Goal: Task Accomplishment & Management: Manage account settings

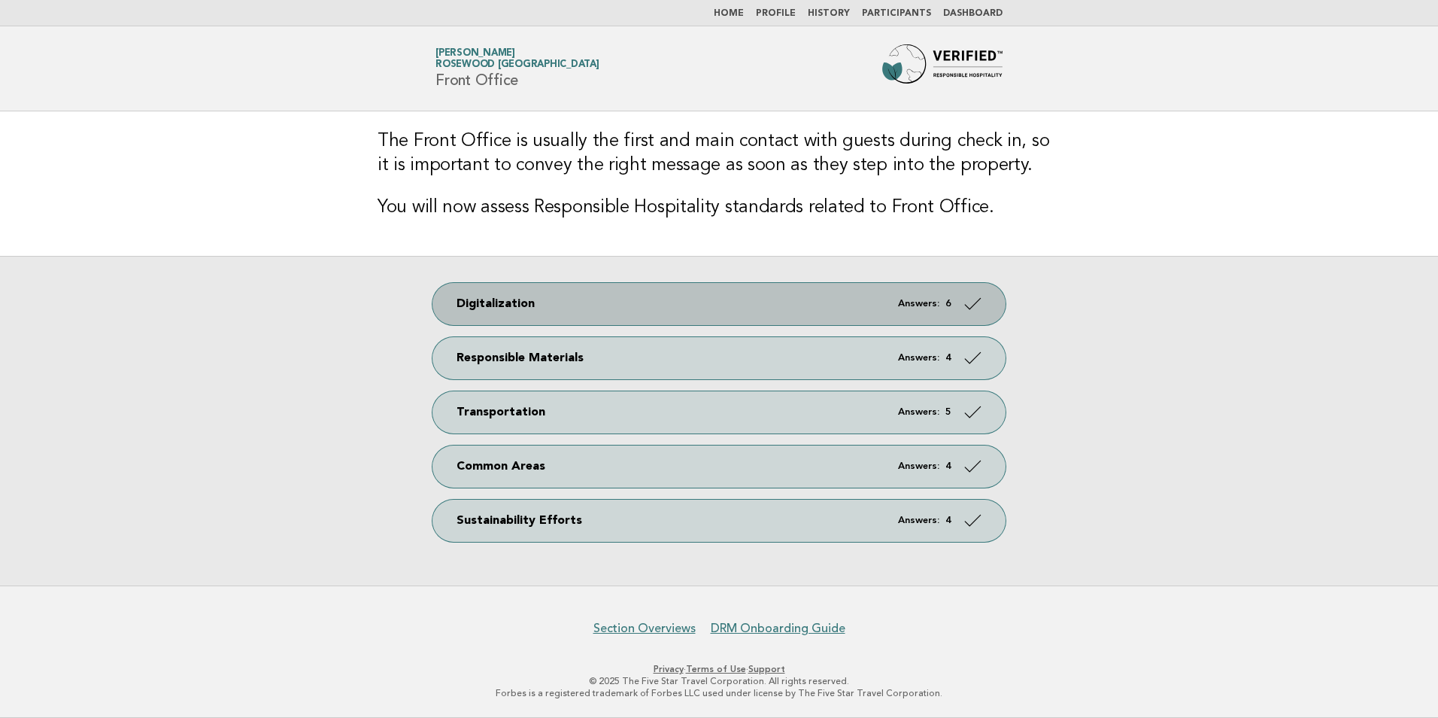
click at [975, 305] on icon at bounding box center [973, 303] width 22 height 22
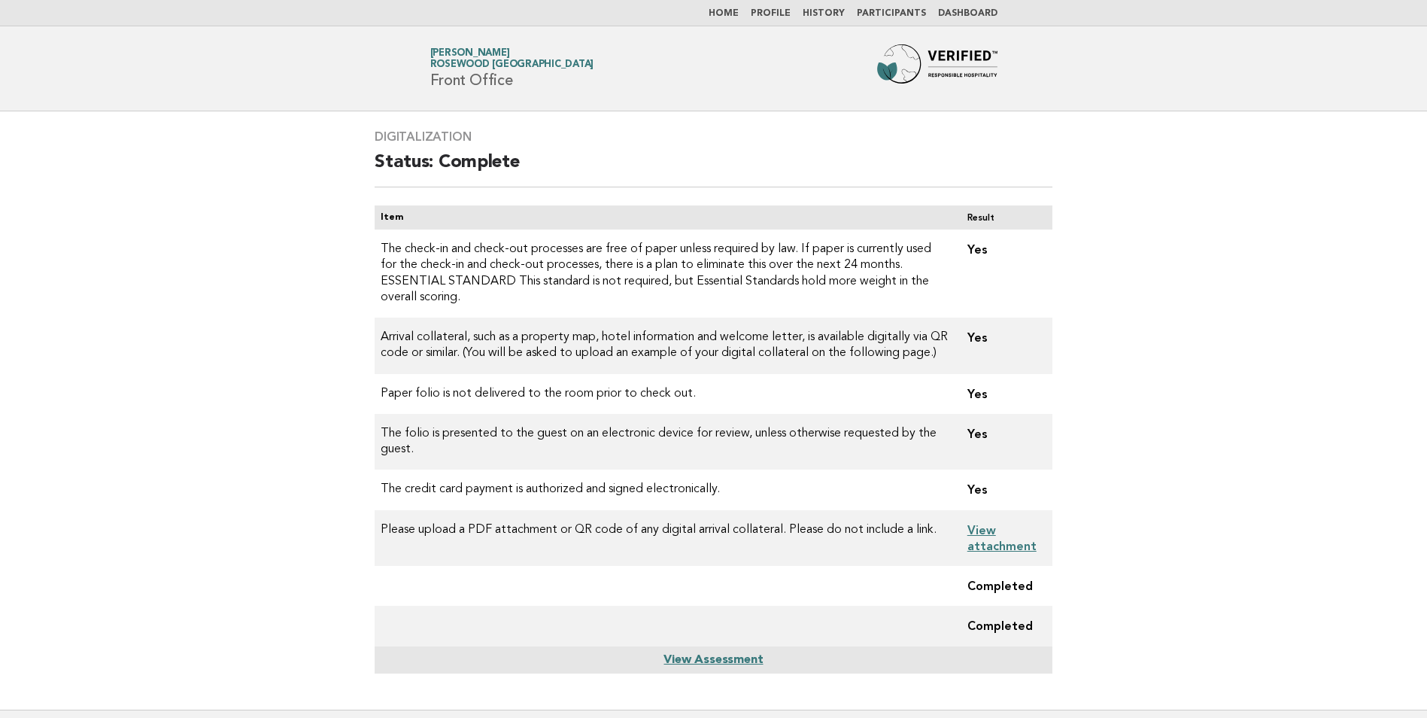
click at [997, 528] on link "View attachment" at bounding box center [1001, 538] width 69 height 30
click at [737, 18] on link "Home" at bounding box center [723, 13] width 30 height 9
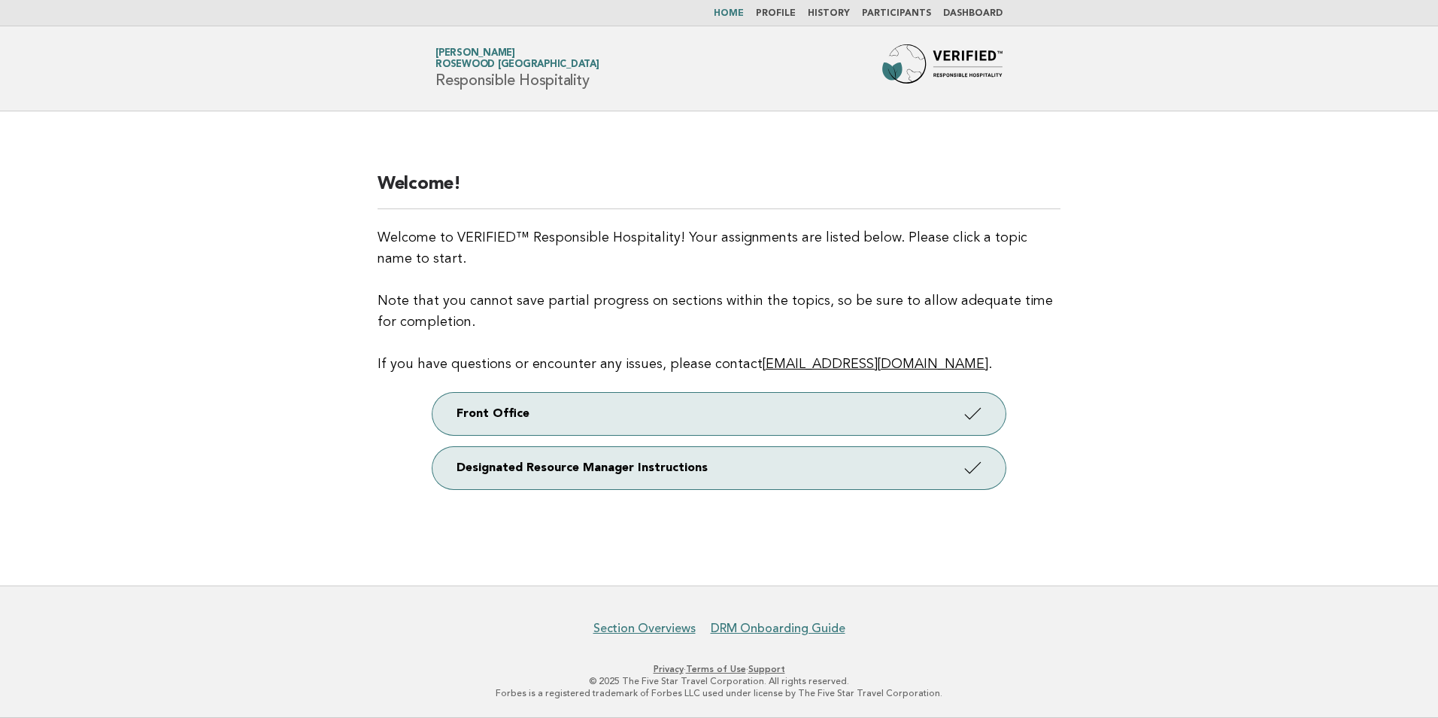
click at [880, 14] on link "Participants" at bounding box center [896, 13] width 69 height 9
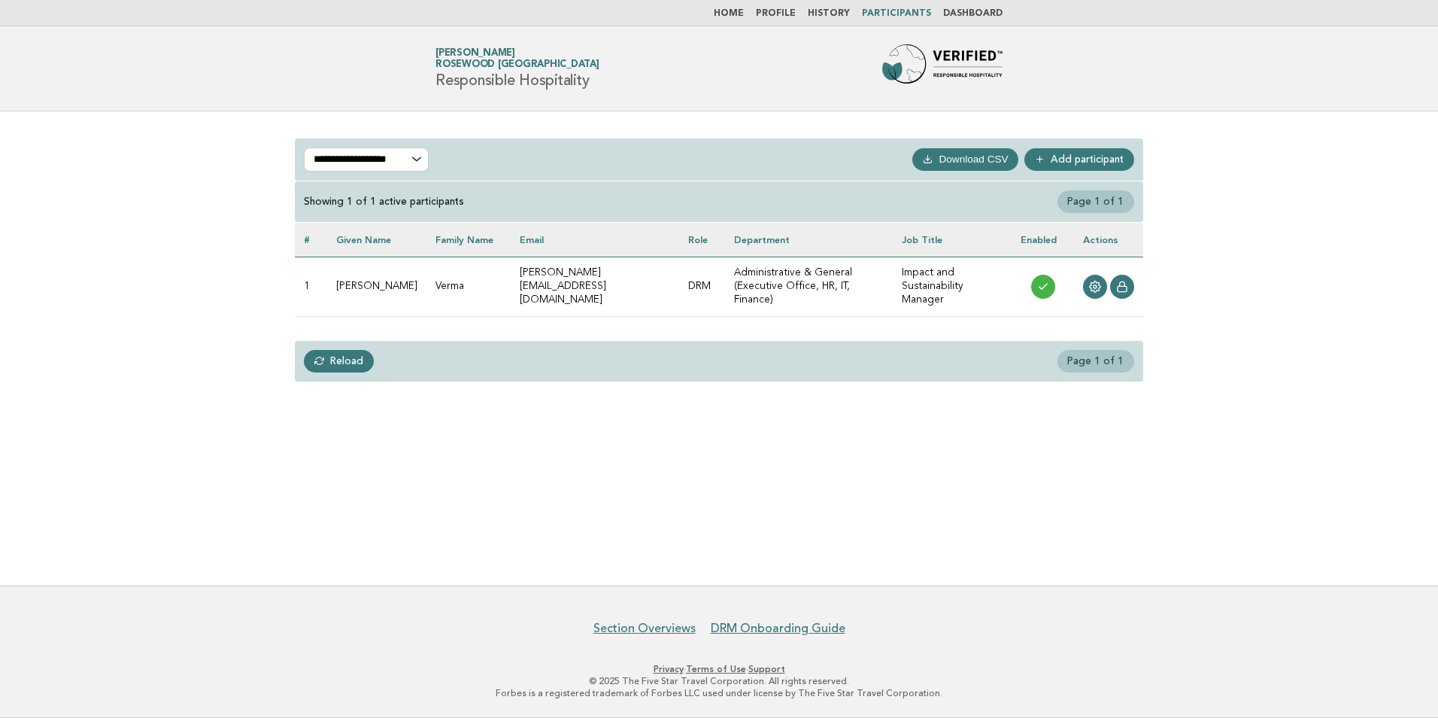
click at [1070, 158] on link "Add participant" at bounding box center [1079, 159] width 110 height 23
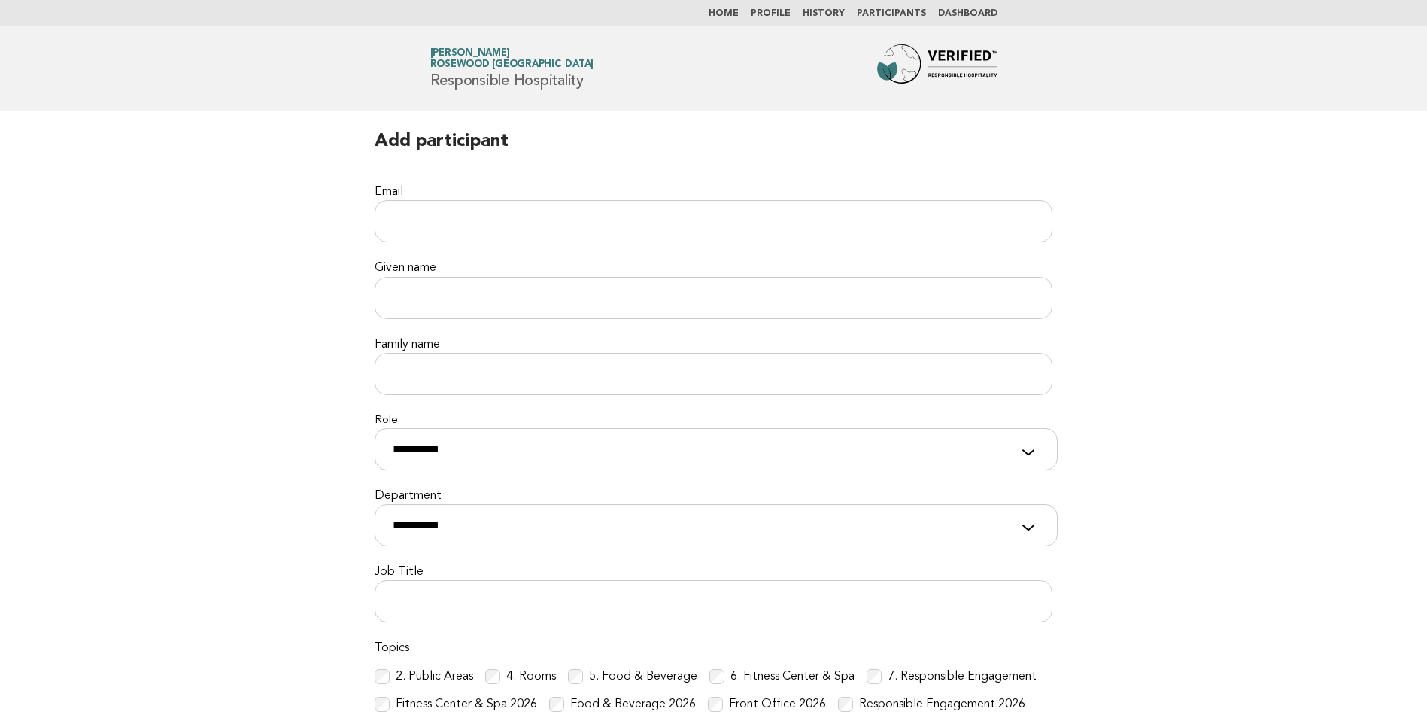
click at [724, 17] on link "Home" at bounding box center [723, 13] width 30 height 9
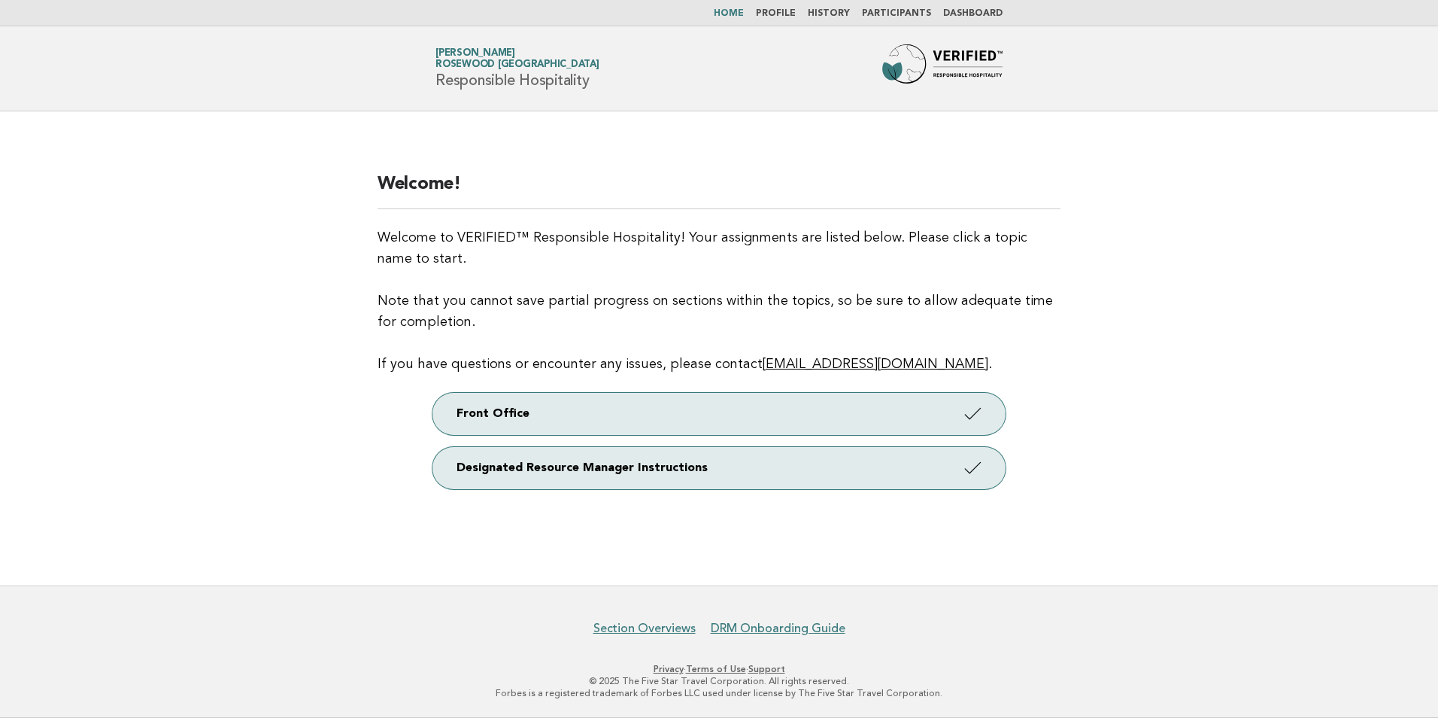
click at [776, 14] on link "Profile" at bounding box center [776, 13] width 40 height 9
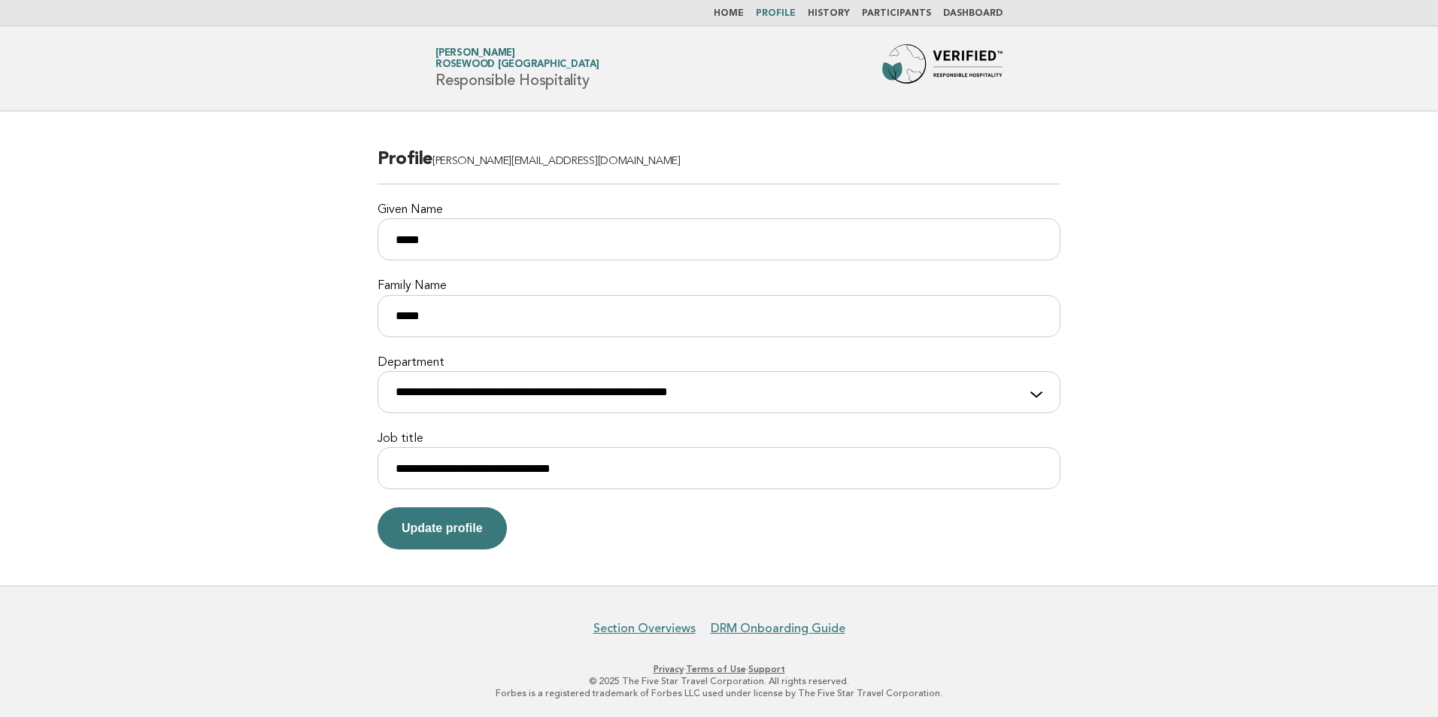
click at [966, 17] on link "Dashboard" at bounding box center [972, 13] width 59 height 9
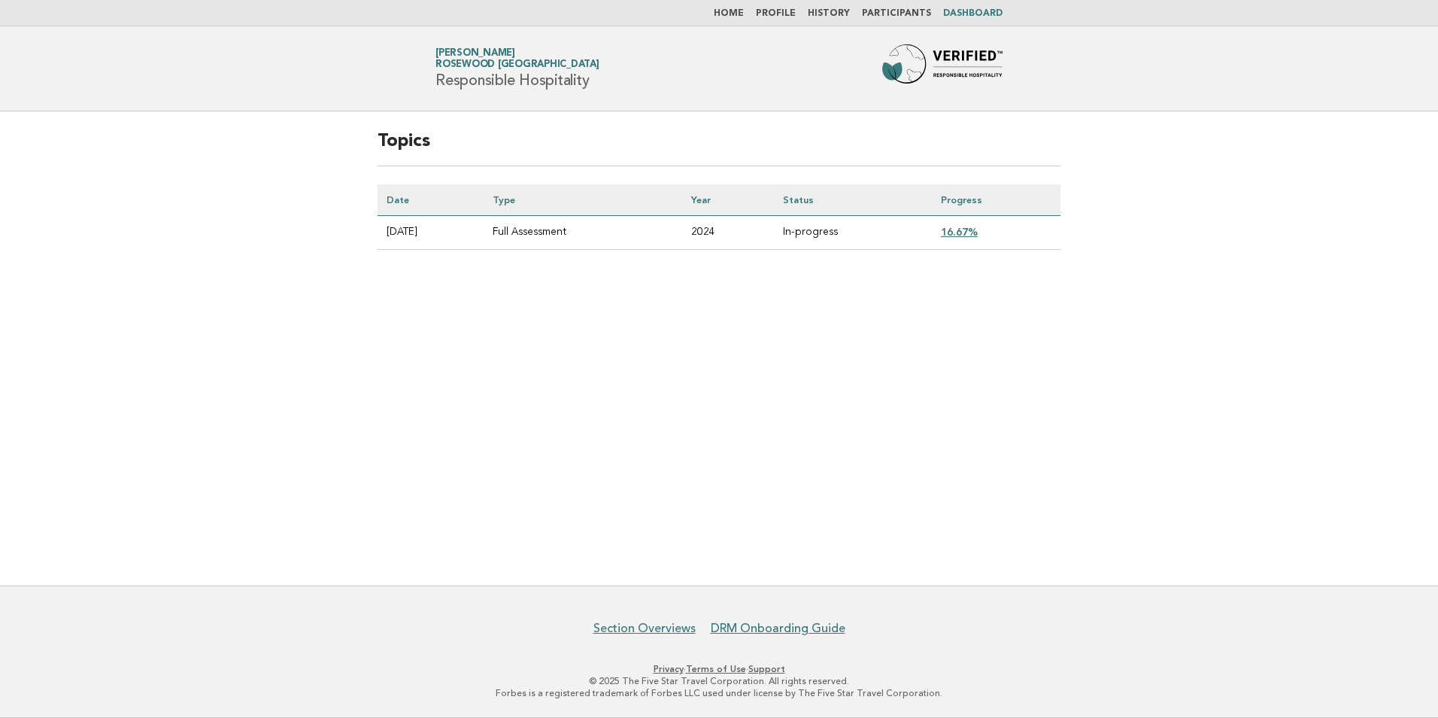
click at [736, 11] on link "Home" at bounding box center [729, 13] width 30 height 9
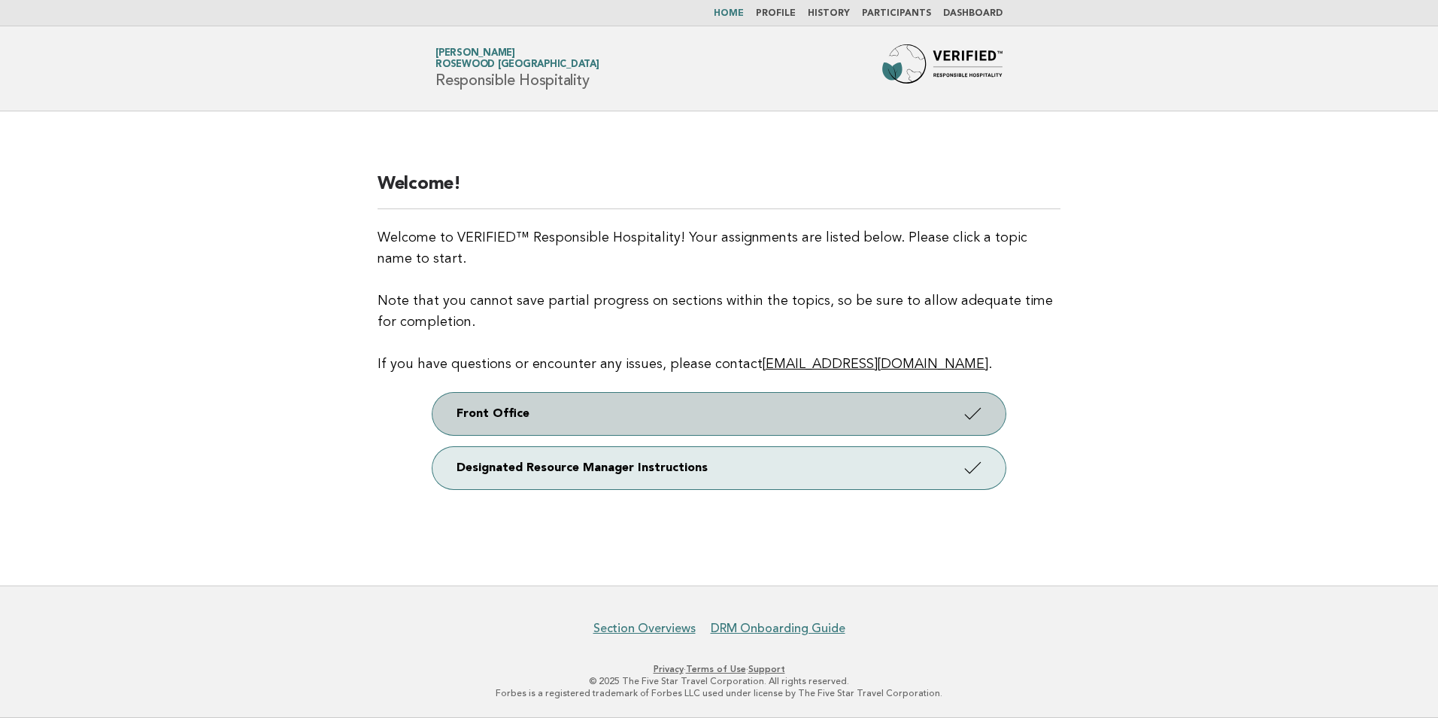
click at [962, 418] on icon at bounding box center [973, 413] width 22 height 22
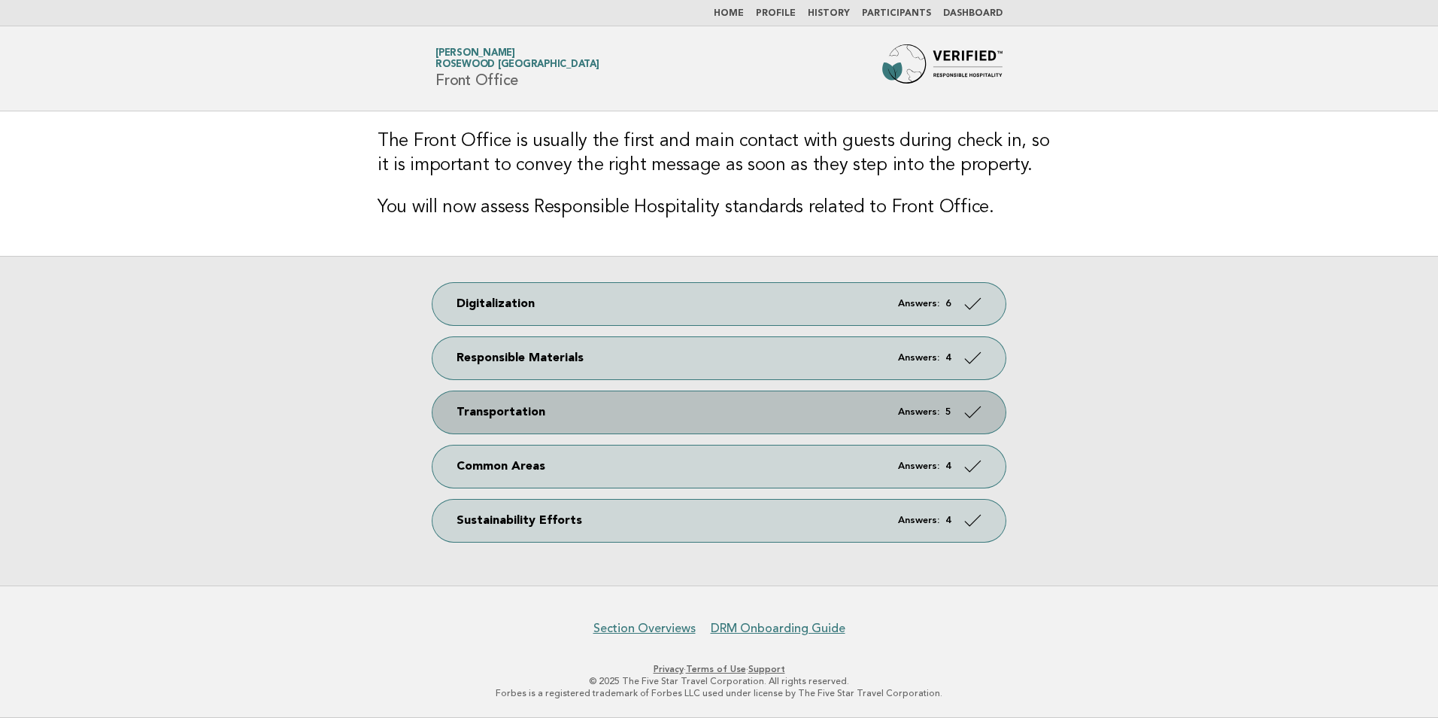
click at [974, 408] on icon at bounding box center [973, 411] width 22 height 22
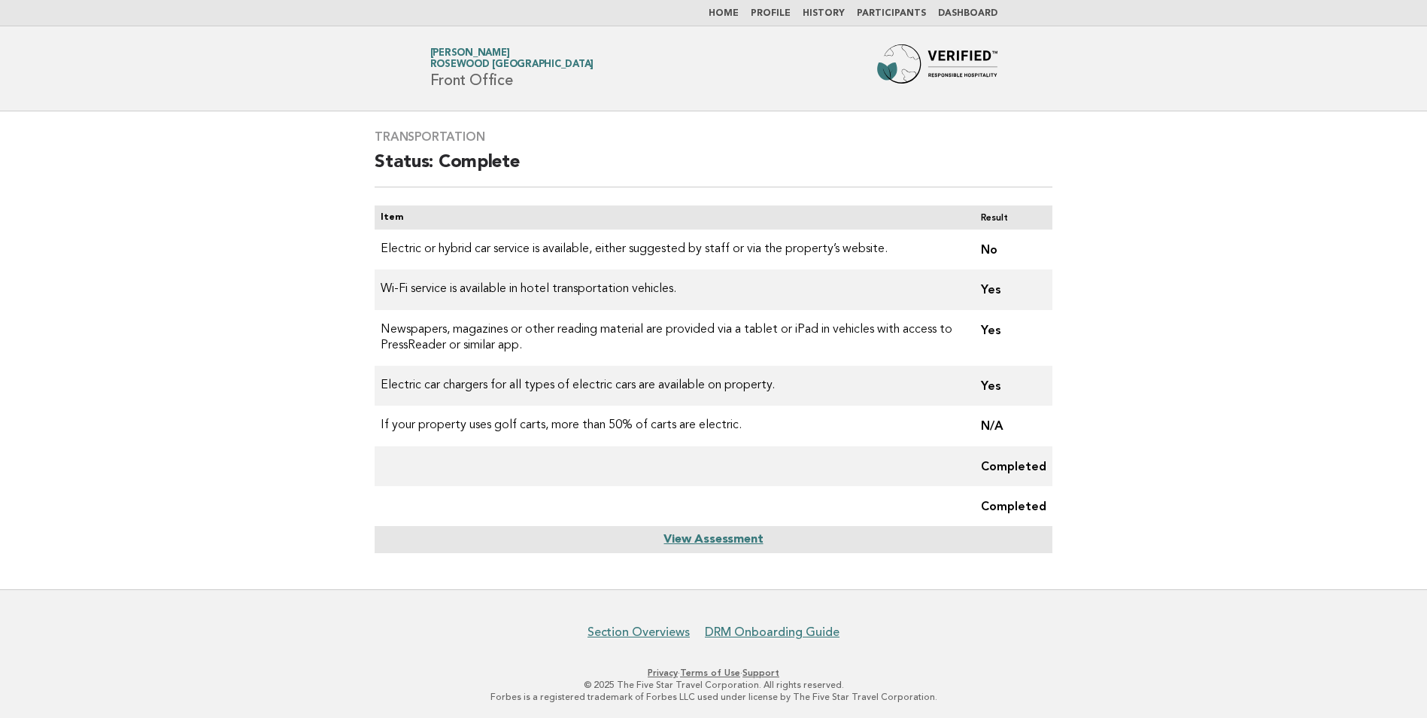
click at [784, 14] on link "Profile" at bounding box center [771, 13] width 40 height 9
click at [728, 11] on link "Home" at bounding box center [723, 13] width 30 height 9
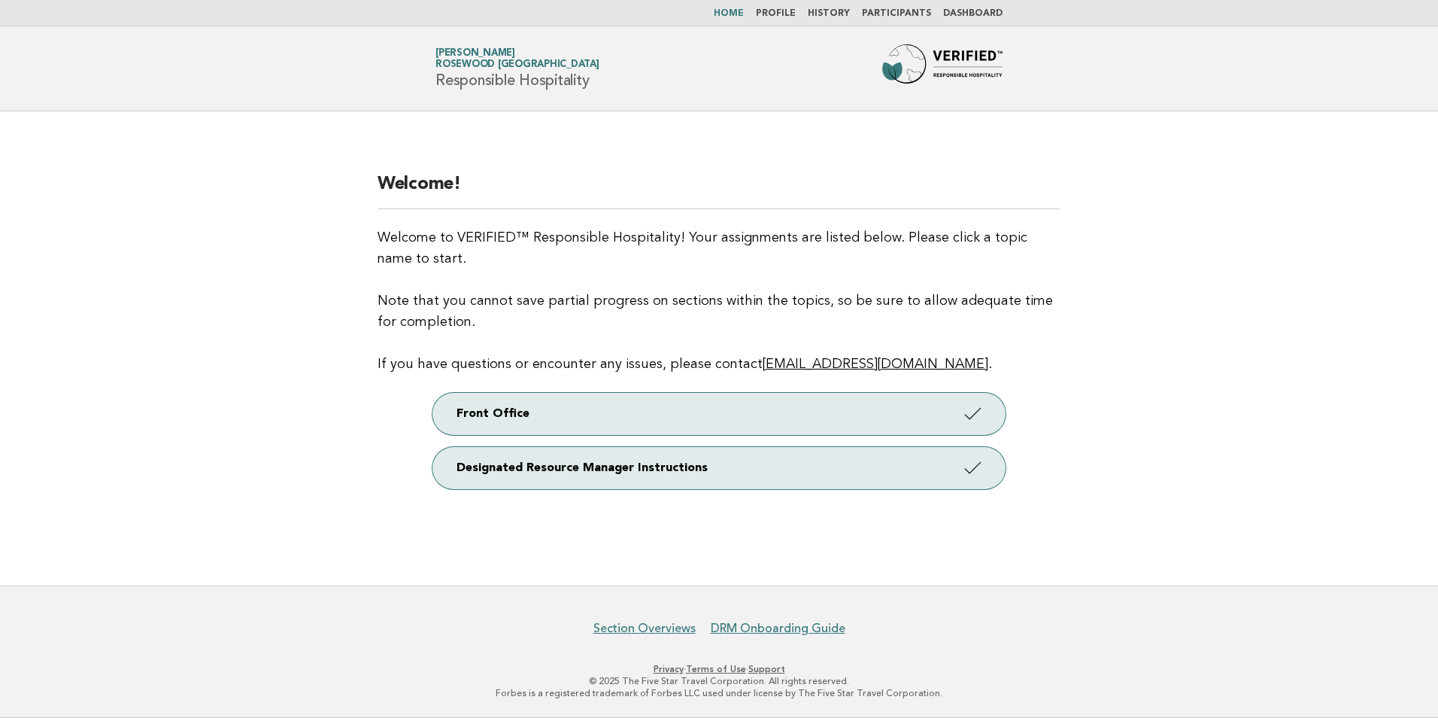
click at [786, 15] on link "Profile" at bounding box center [776, 13] width 40 height 9
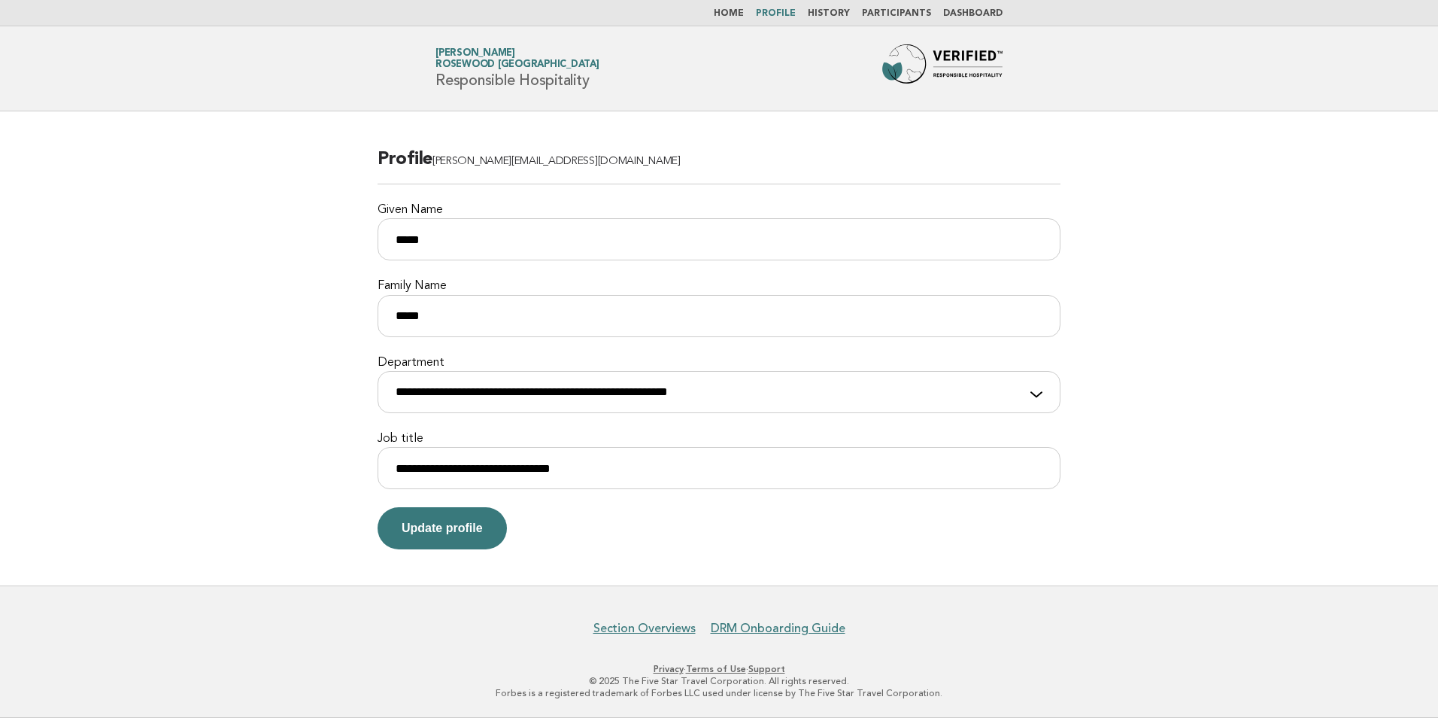
click at [737, 10] on link "Home" at bounding box center [729, 13] width 30 height 9
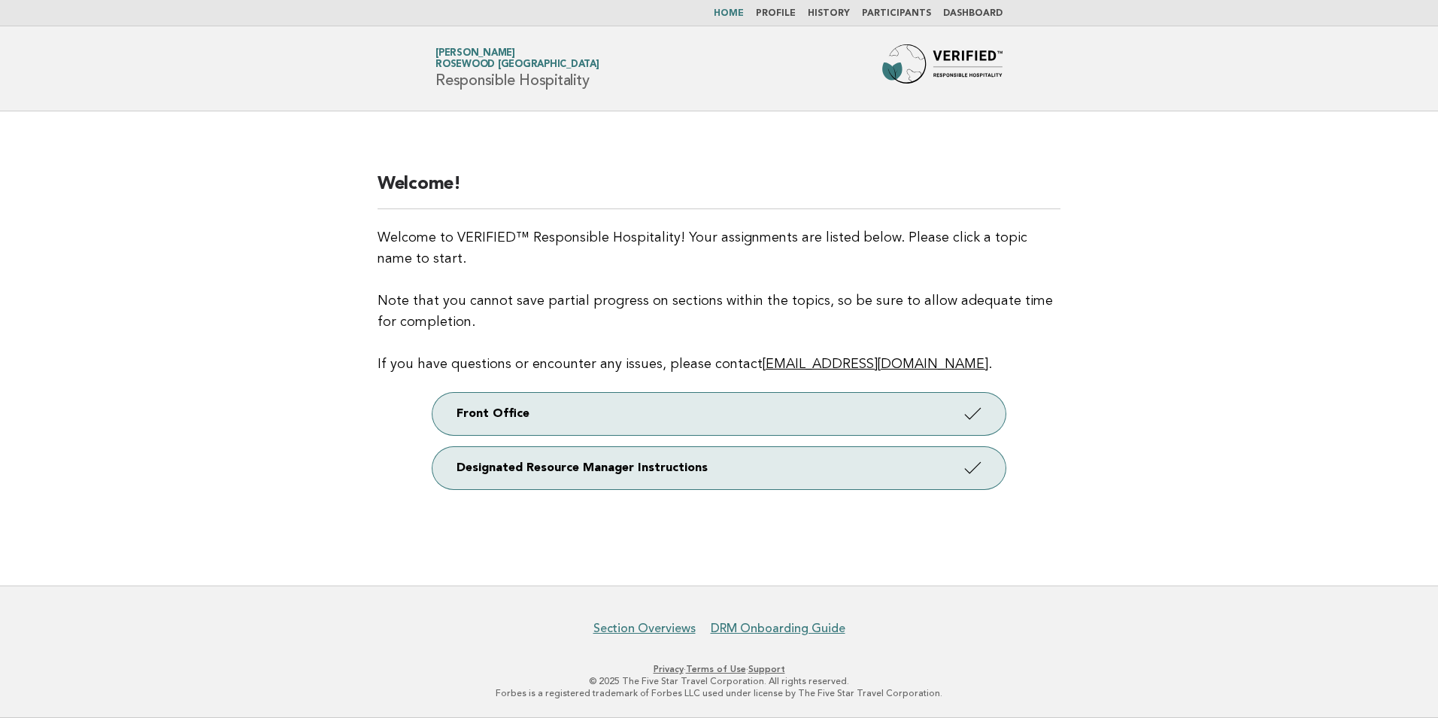
click at [782, 20] on nav "Home Profile History Participants Dashboard" at bounding box center [719, 13] width 1438 height 26
click at [785, 2] on nav "Home Profile History Participants Dashboard" at bounding box center [719, 13] width 1438 height 26
click at [794, 7] on nav "Home Profile History Participants Dashboard" at bounding box center [719, 13] width 1438 height 26
click at [795, 12] on link "Profile" at bounding box center [776, 13] width 40 height 9
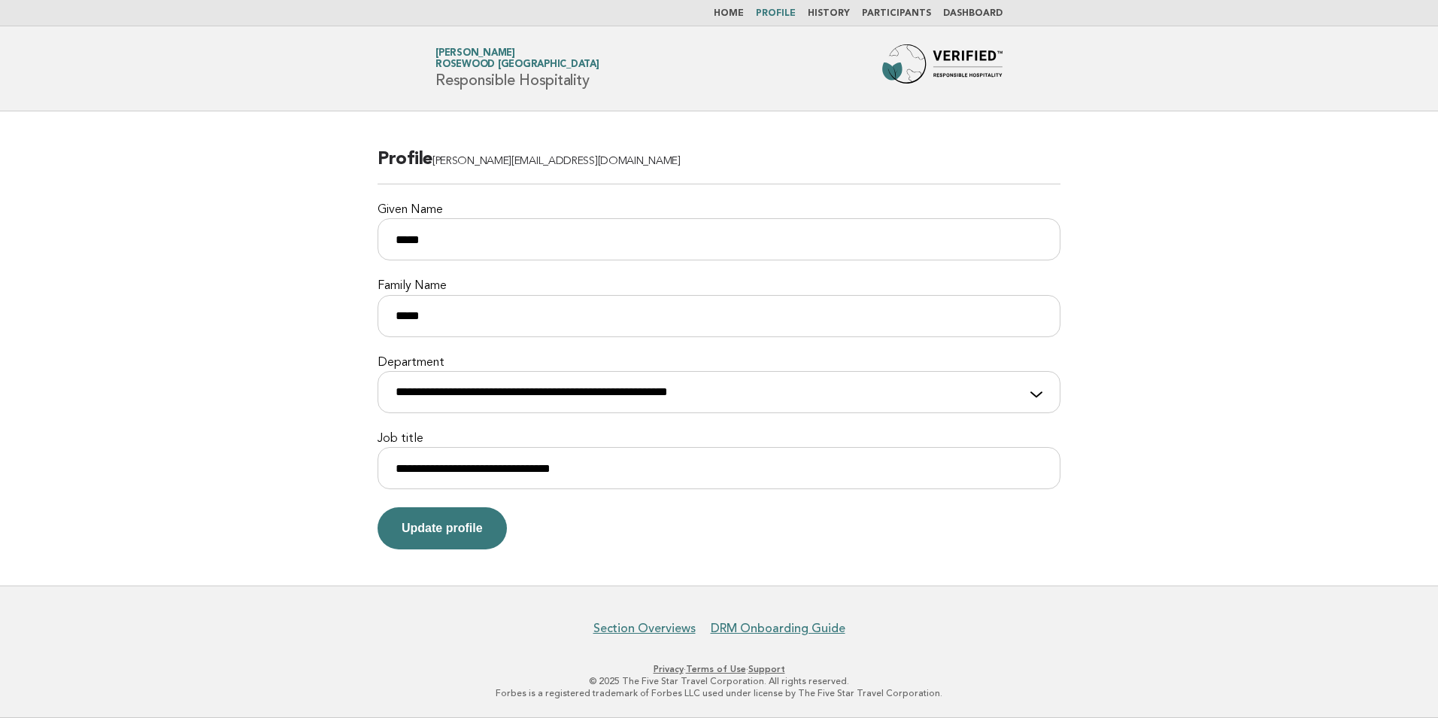
click at [887, 11] on link "Participants" at bounding box center [896, 13] width 69 height 9
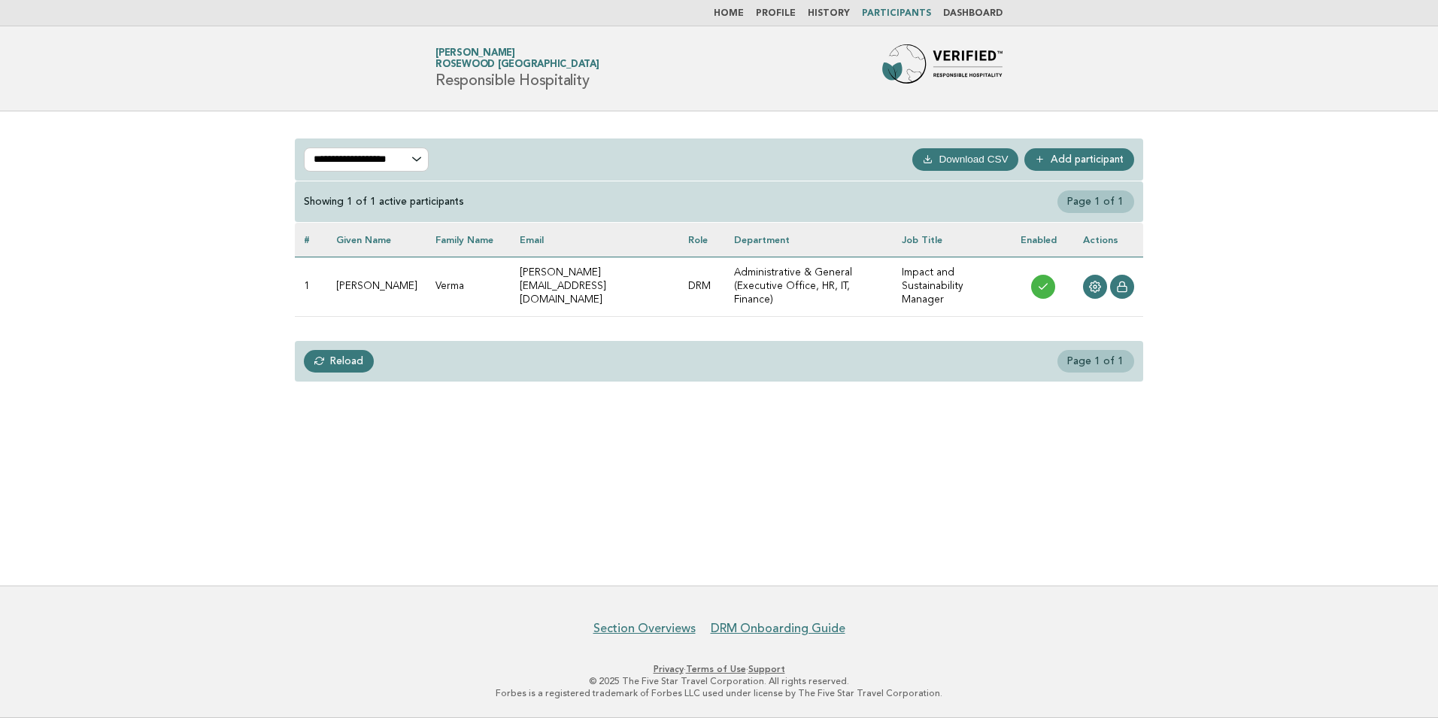
click at [965, 11] on link "Dashboard" at bounding box center [972, 13] width 59 height 9
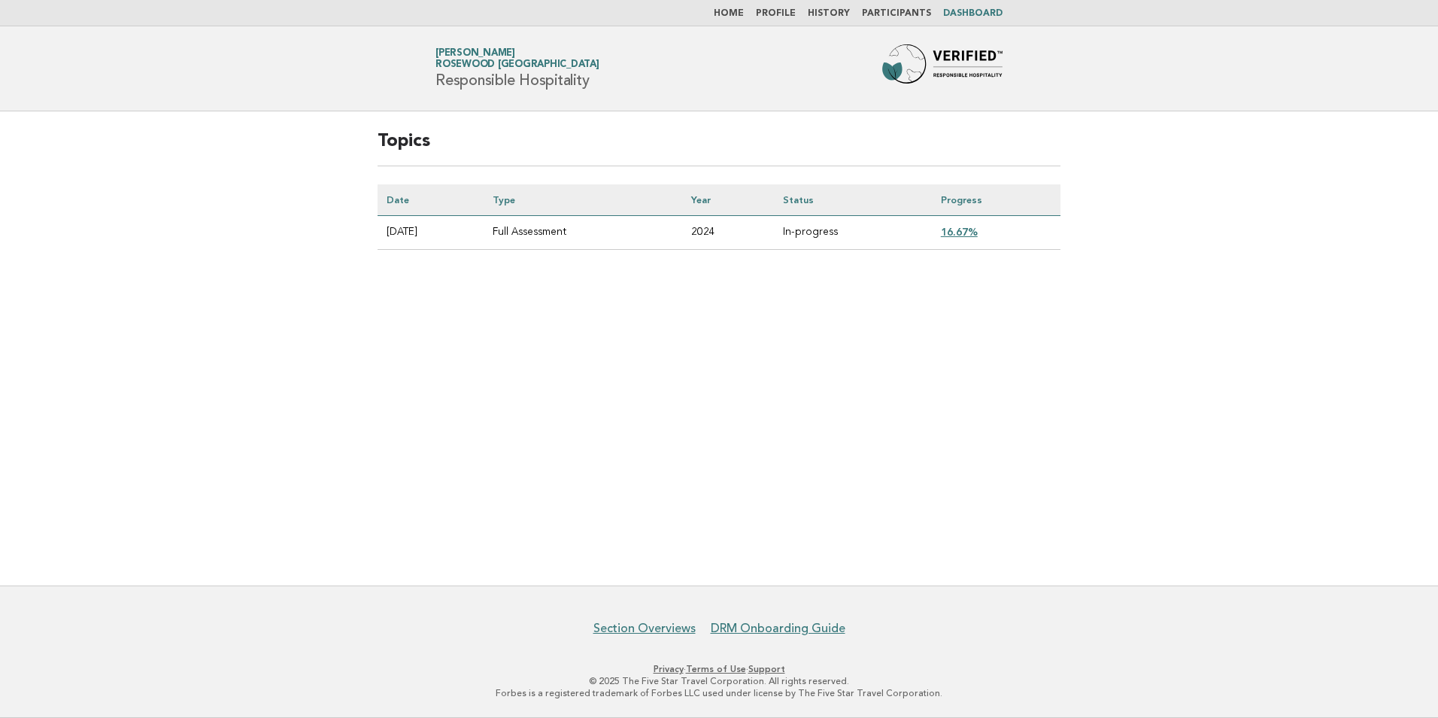
click at [911, 16] on link "Participants" at bounding box center [896, 13] width 69 height 9
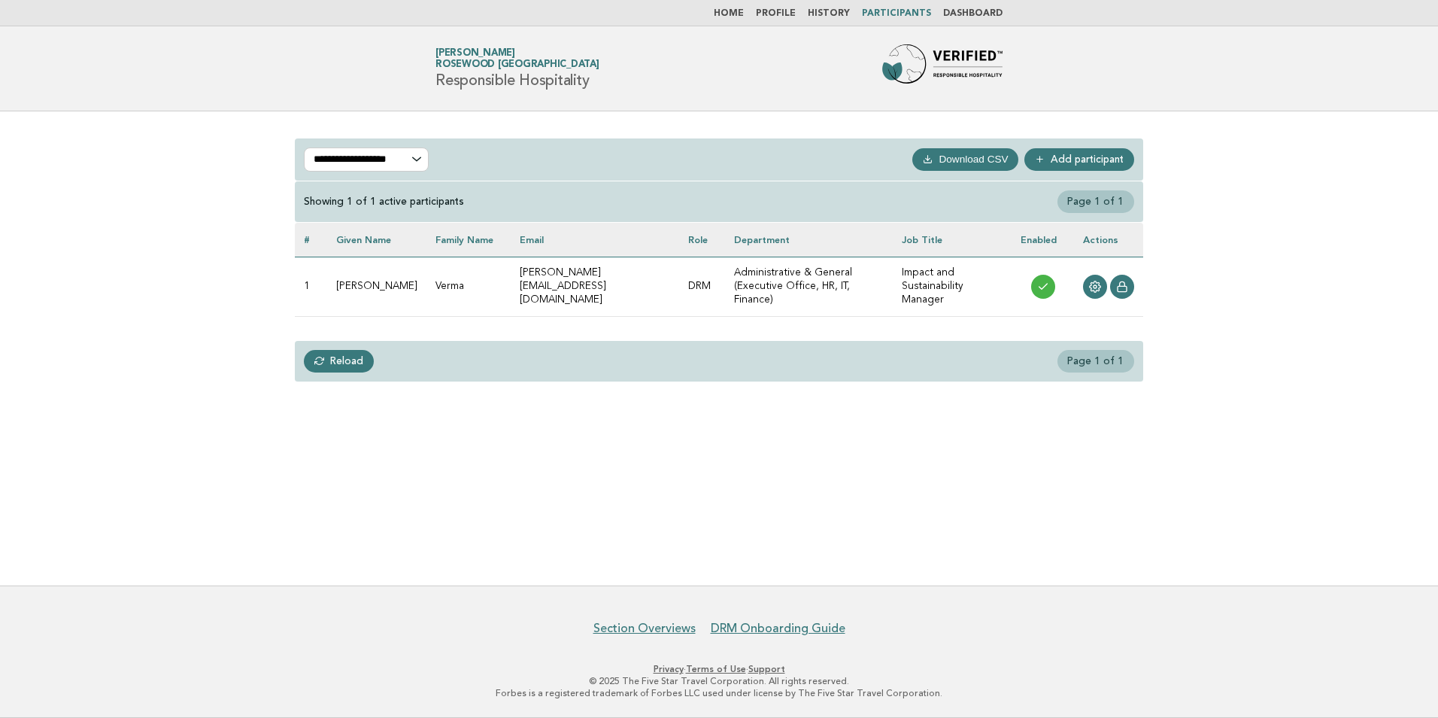
click at [739, 8] on li "Home" at bounding box center [729, 14] width 30 height 12
click at [742, 17] on link "Home" at bounding box center [729, 13] width 30 height 9
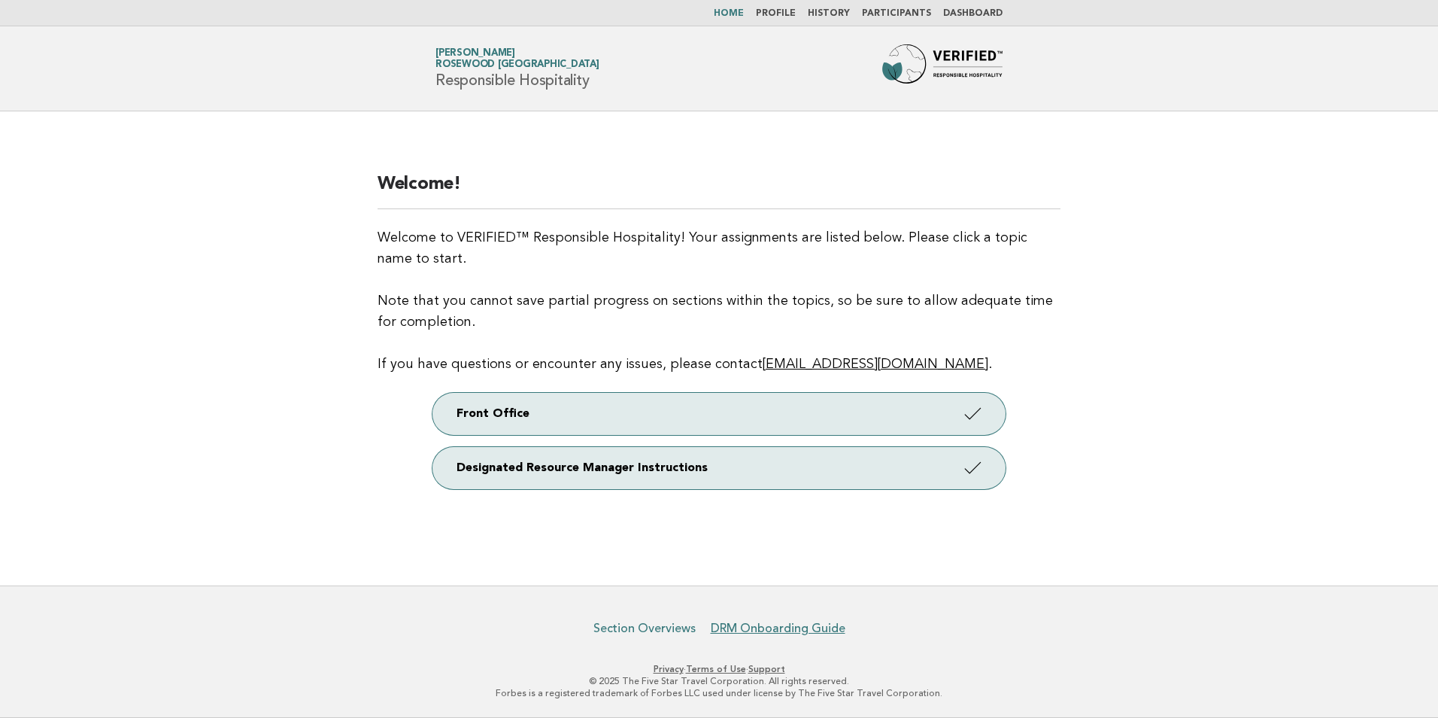
click at [645, 628] on link "Section Overviews" at bounding box center [644, 627] width 102 height 15
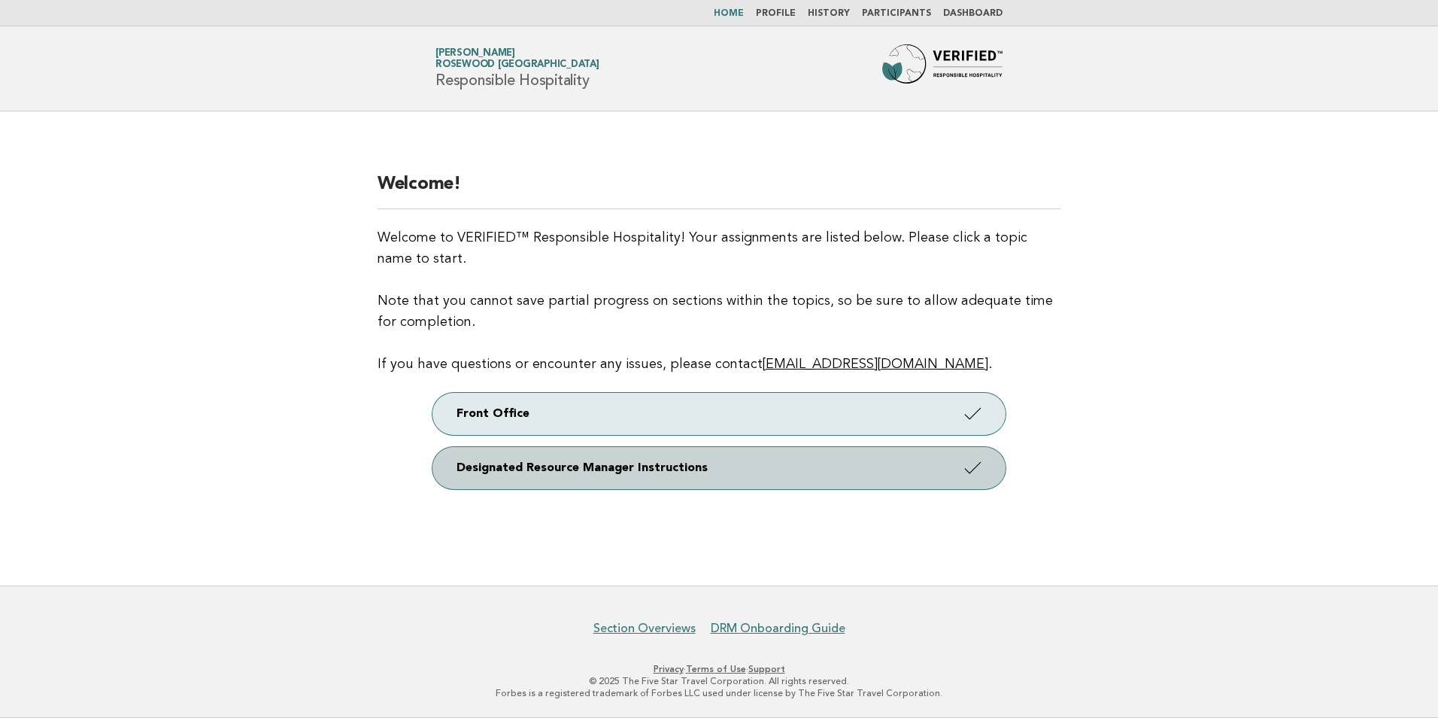
click at [532, 479] on link "Designated Resource Manager Instructions" at bounding box center [718, 468] width 573 height 42
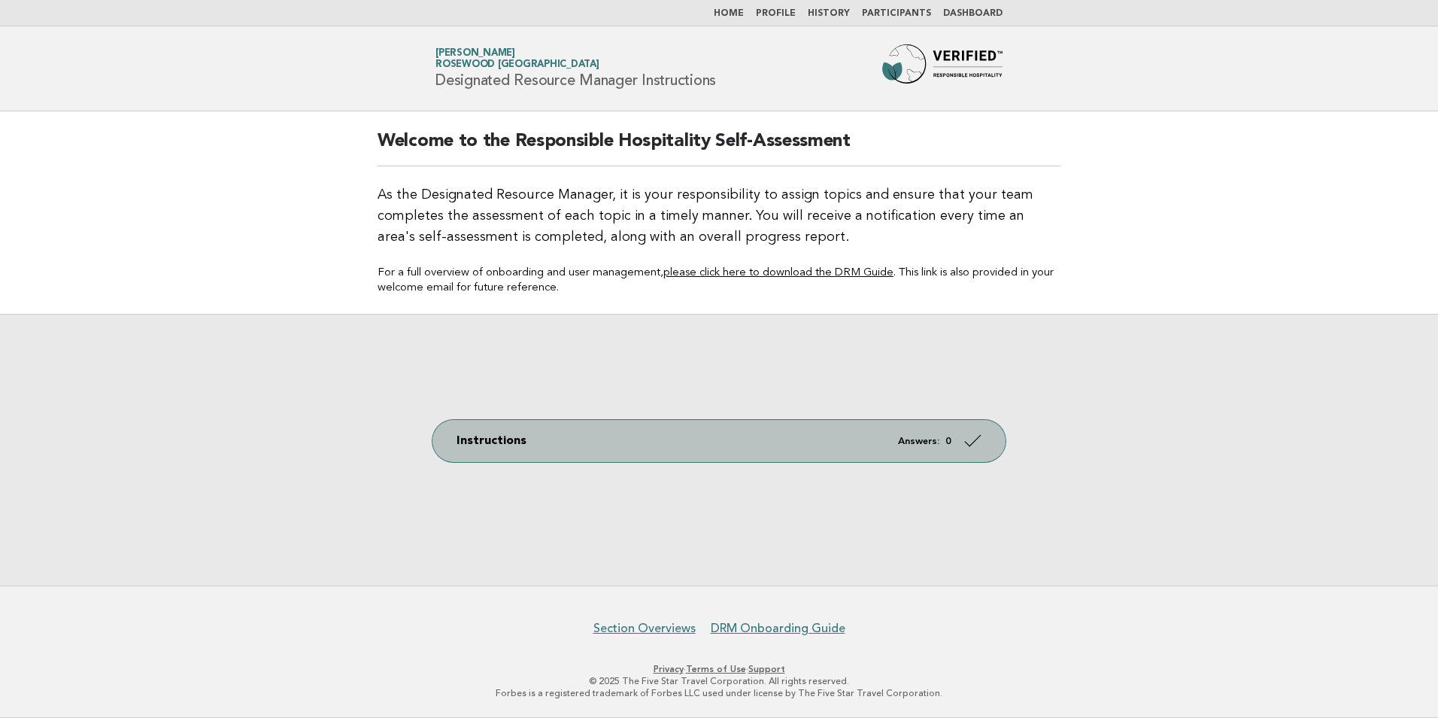
click at [650, 450] on link "Instructions Answers: 0" at bounding box center [718, 441] width 573 height 42
click at [974, 438] on icon at bounding box center [973, 440] width 22 height 22
click at [937, 444] on em "Answers:" at bounding box center [918, 441] width 41 height 10
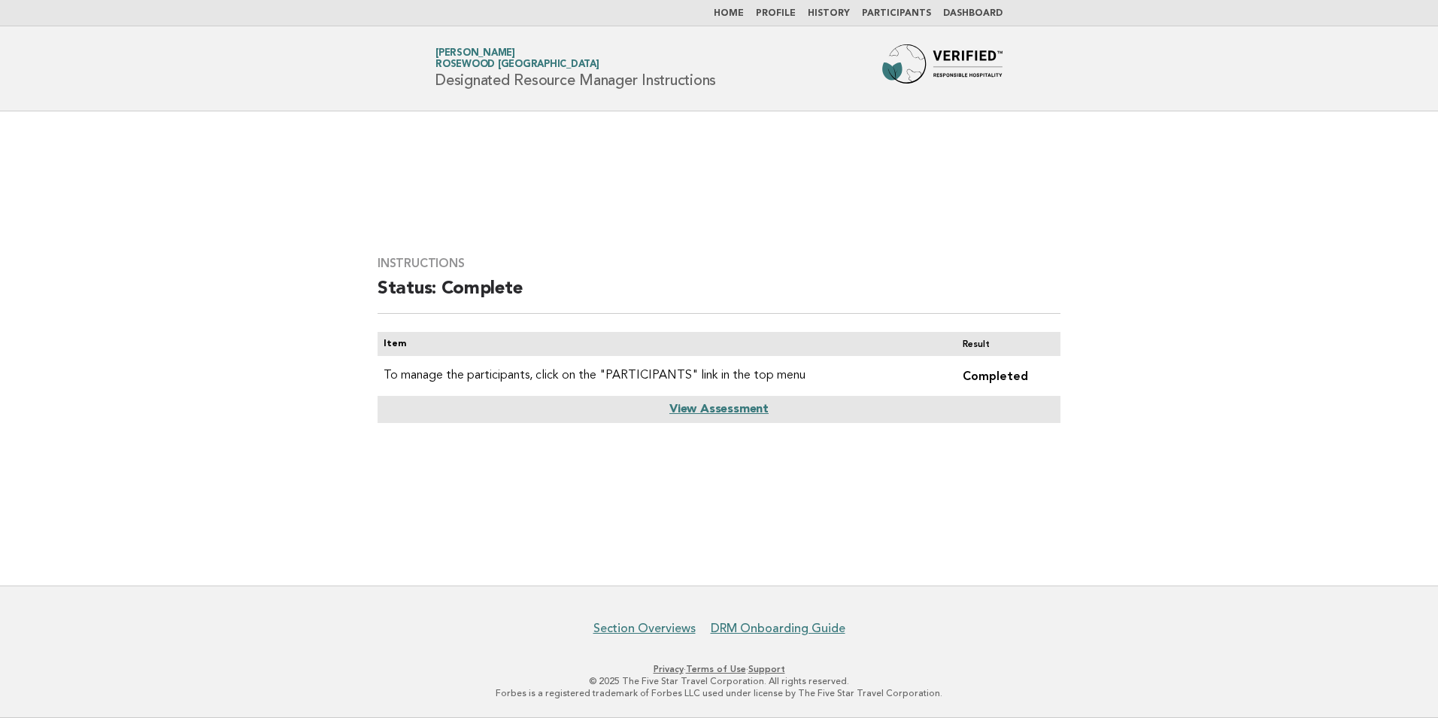
click at [699, 405] on link "View Assessment" at bounding box center [718, 409] width 99 height 12
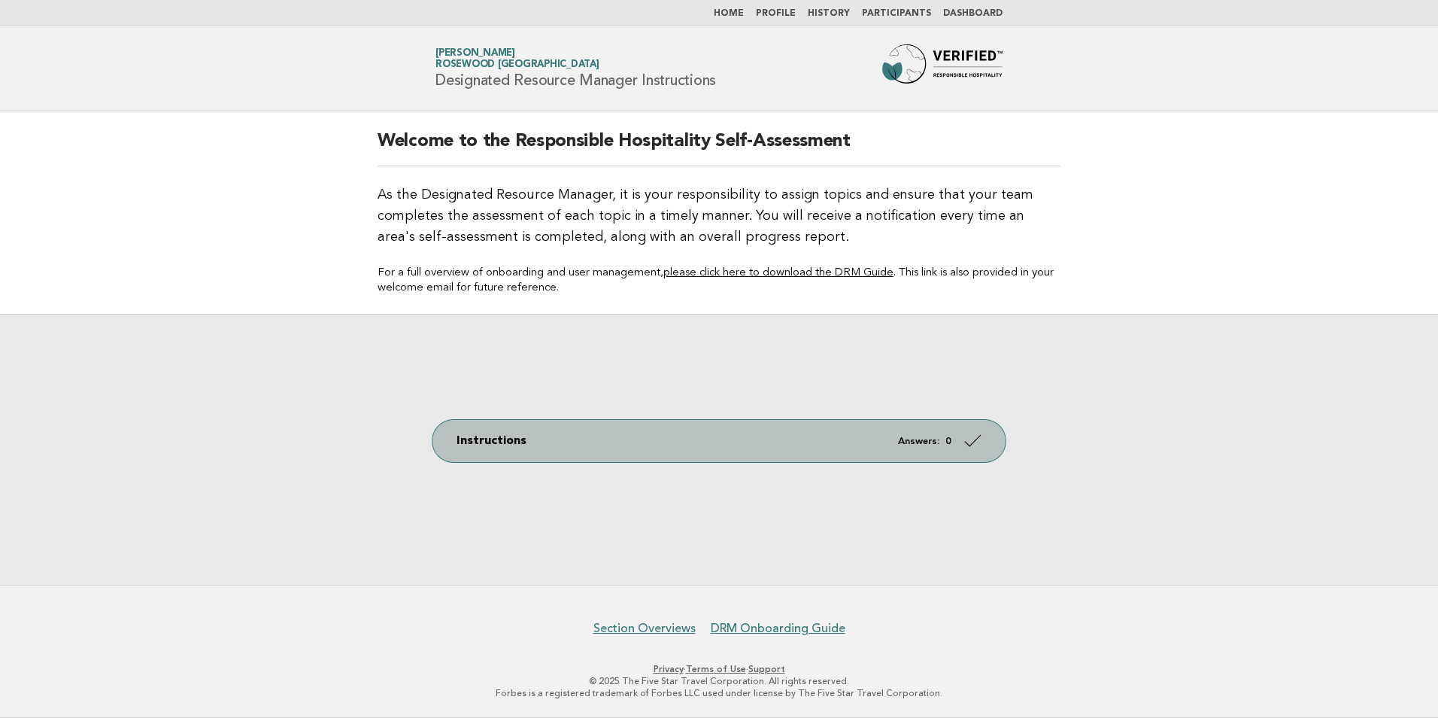
click at [978, 440] on icon at bounding box center [973, 440] width 22 height 22
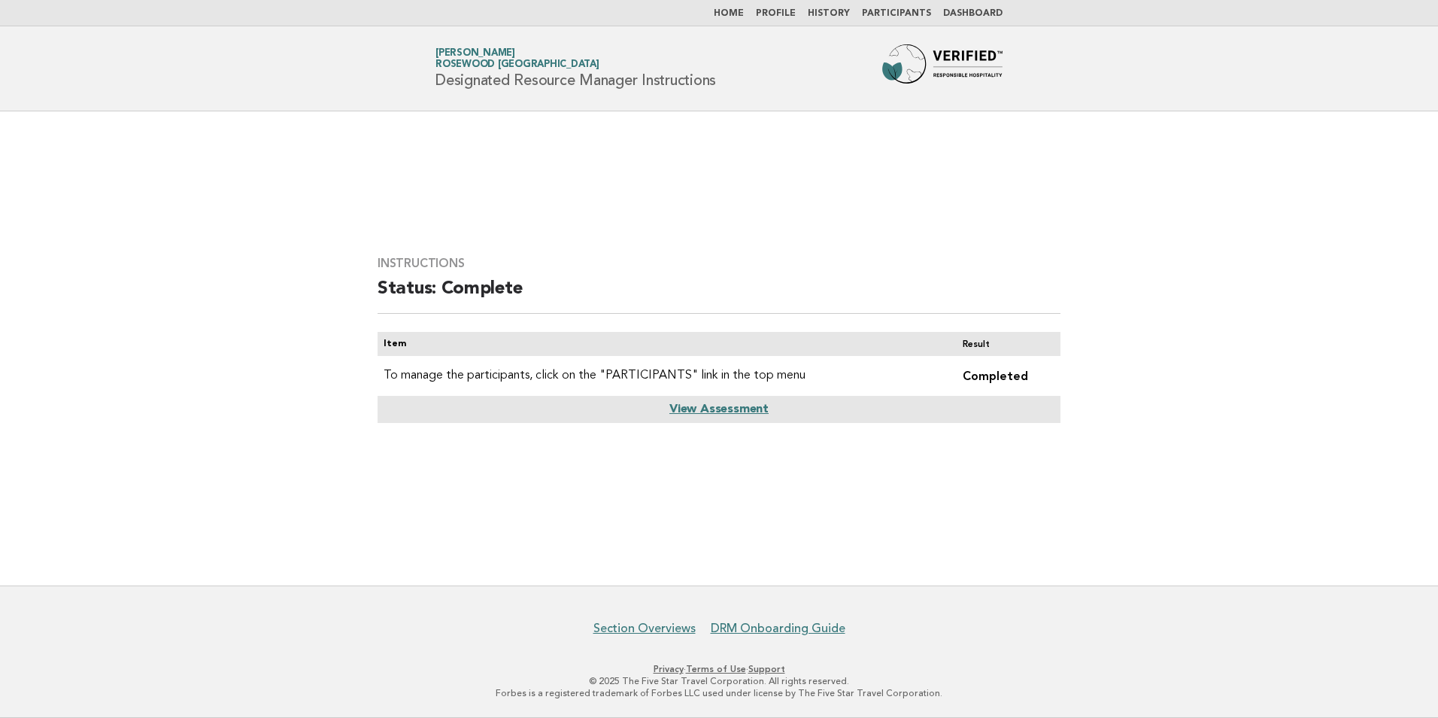
click at [900, 15] on link "Participants" at bounding box center [896, 13] width 69 height 9
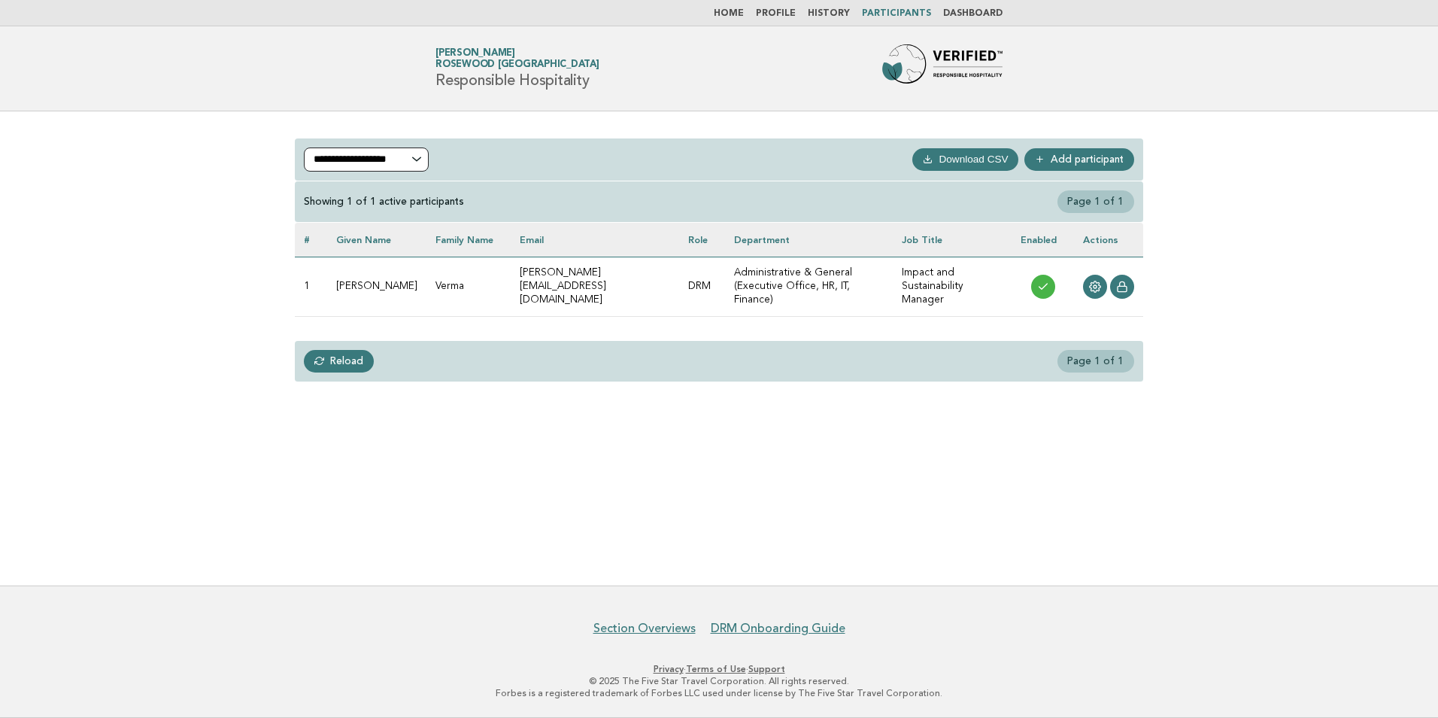
click at [407, 155] on select "**********" at bounding box center [366, 159] width 125 height 24
select select "***"
click at [304, 147] on select "**********" at bounding box center [366, 159] width 125 height 24
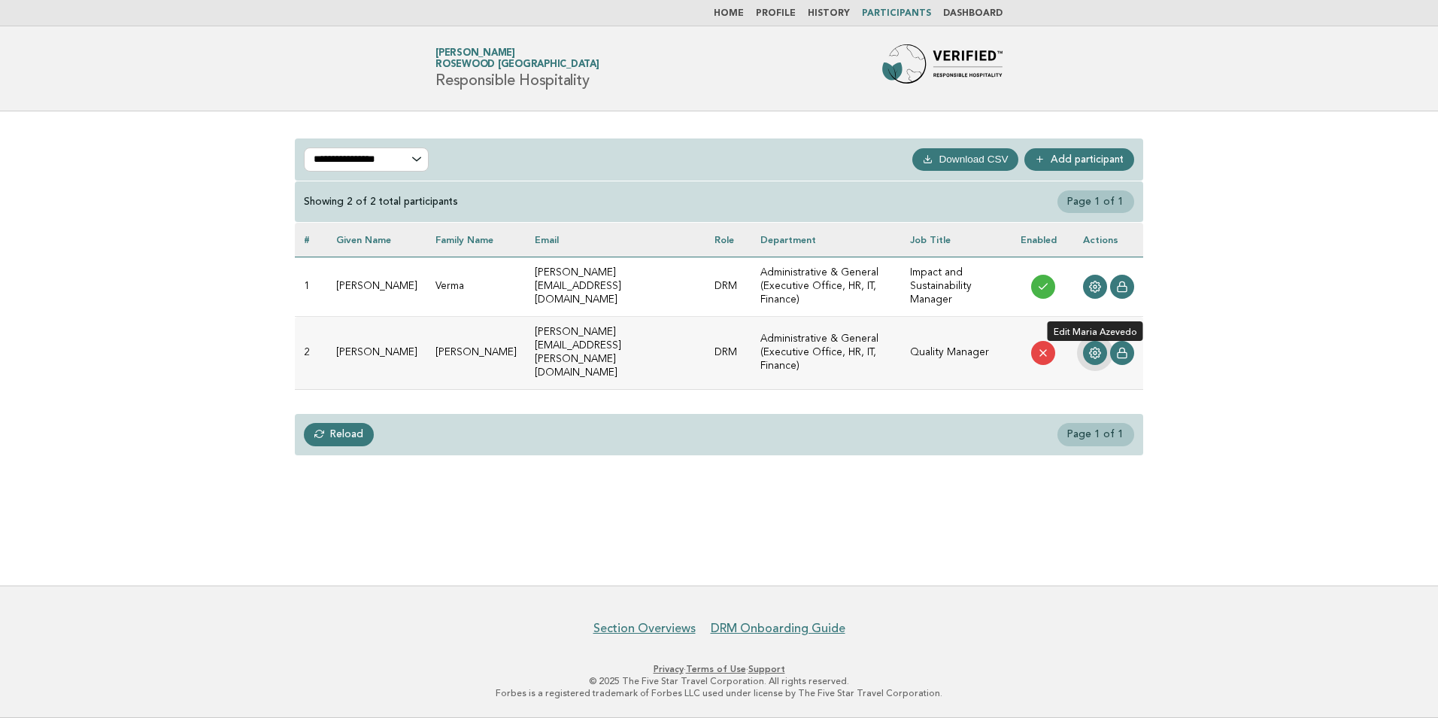
click at [1088, 350] on link at bounding box center [1095, 353] width 24 height 24
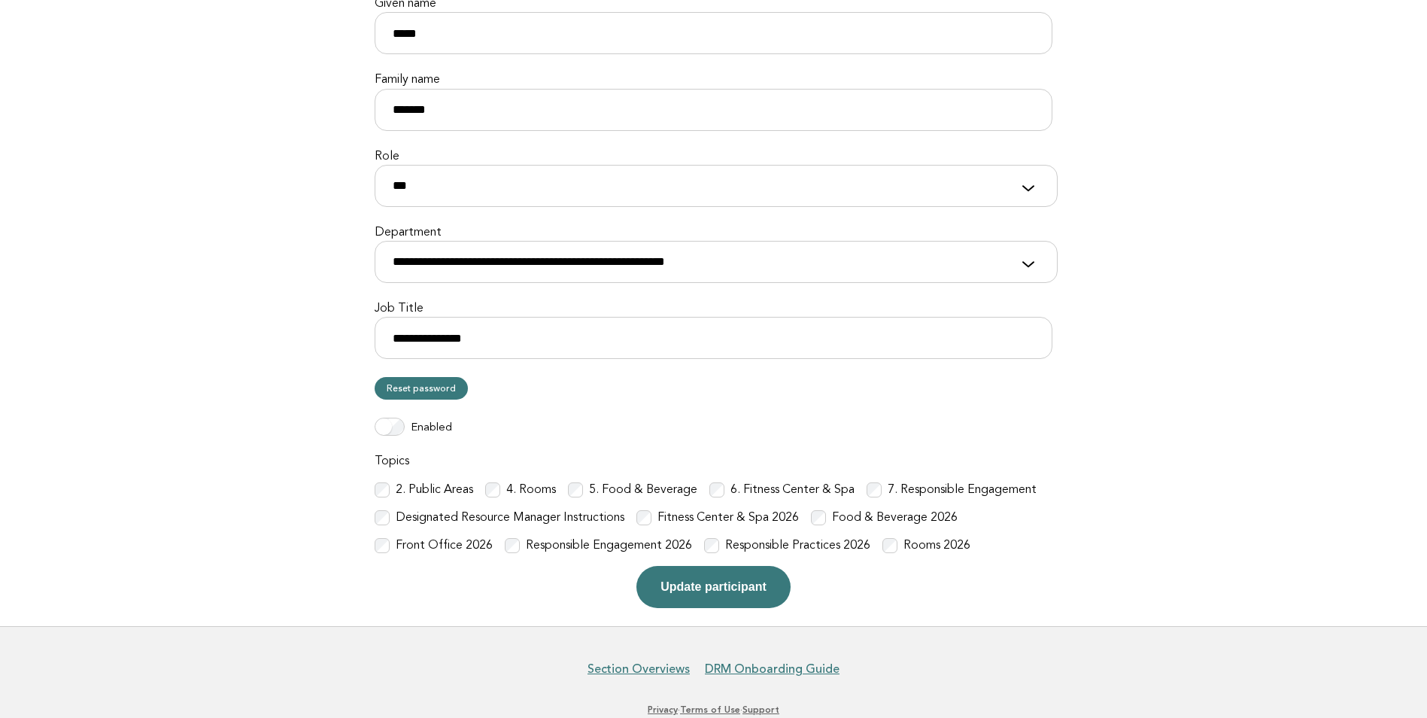
scroll to position [226, 0]
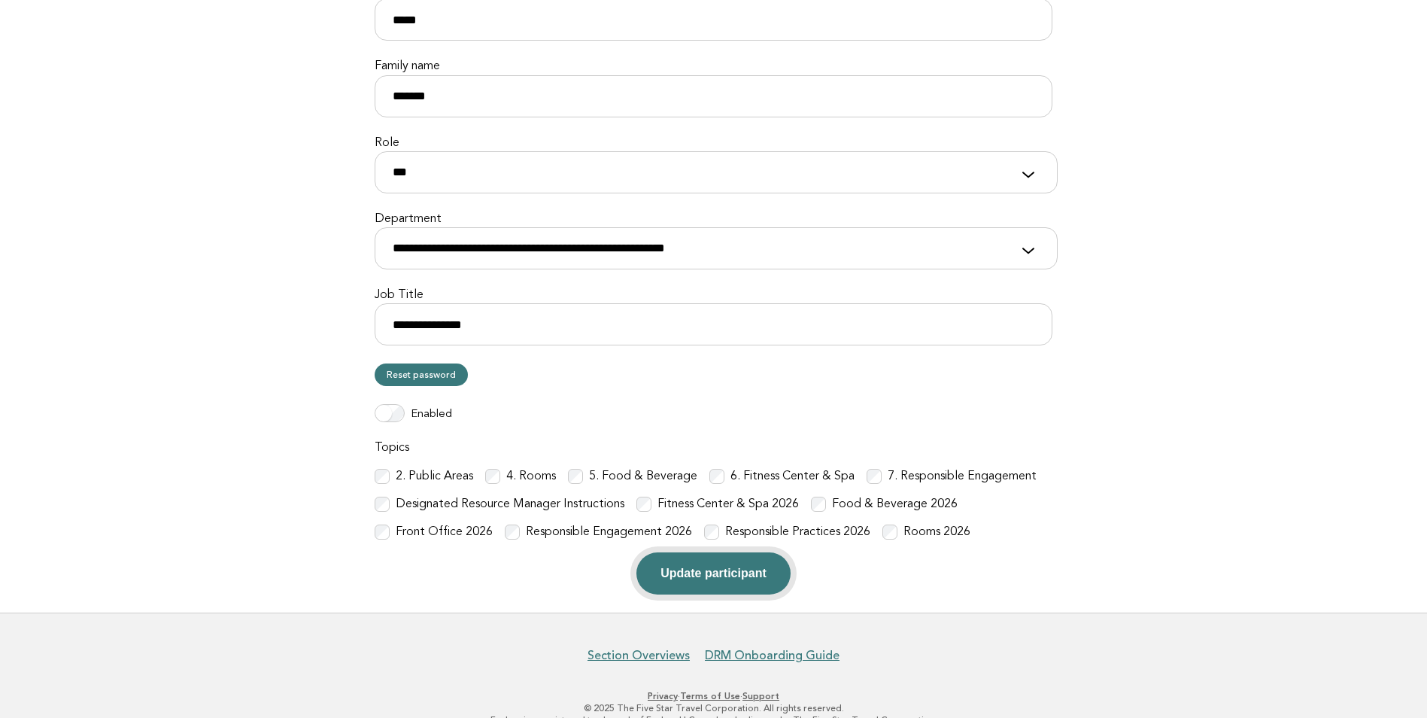
click at [715, 575] on button "Update participant" at bounding box center [712, 573] width 153 height 42
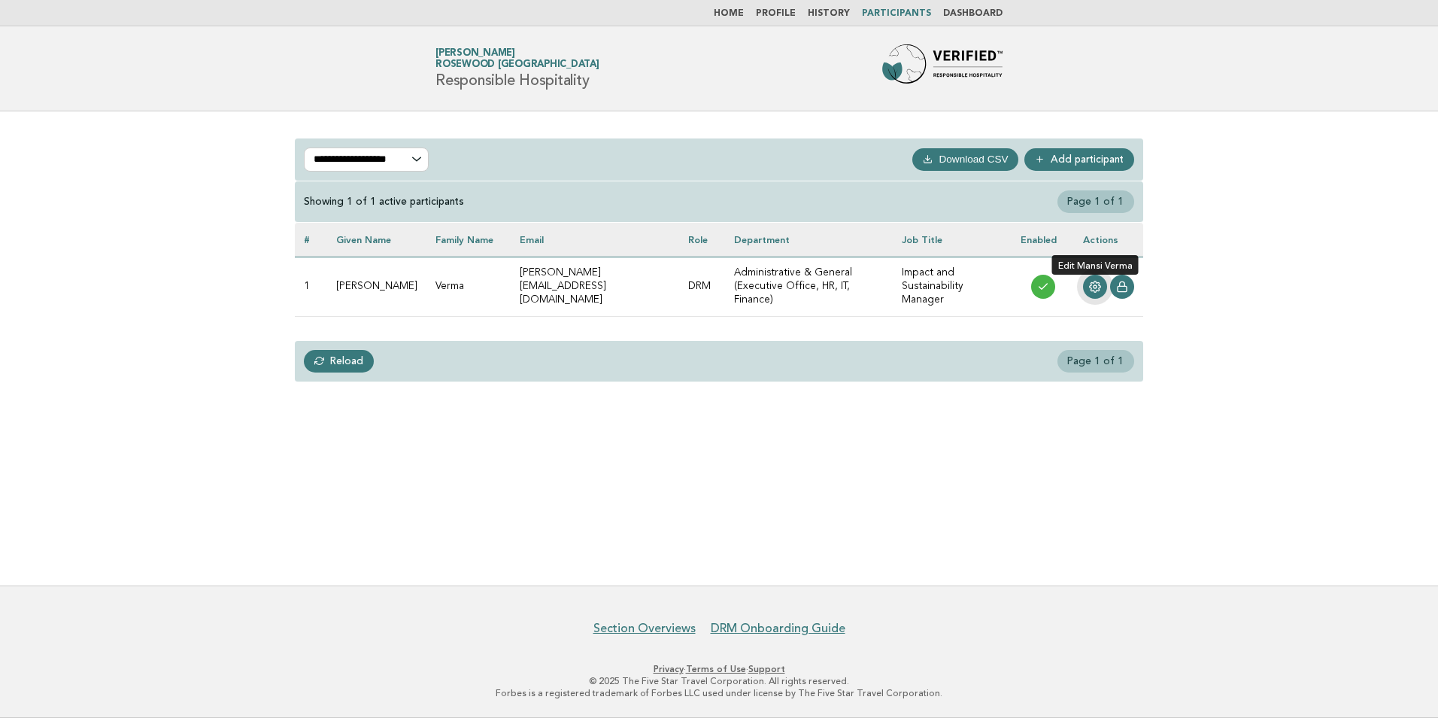
click at [1099, 284] on icon at bounding box center [1095, 286] width 11 height 11
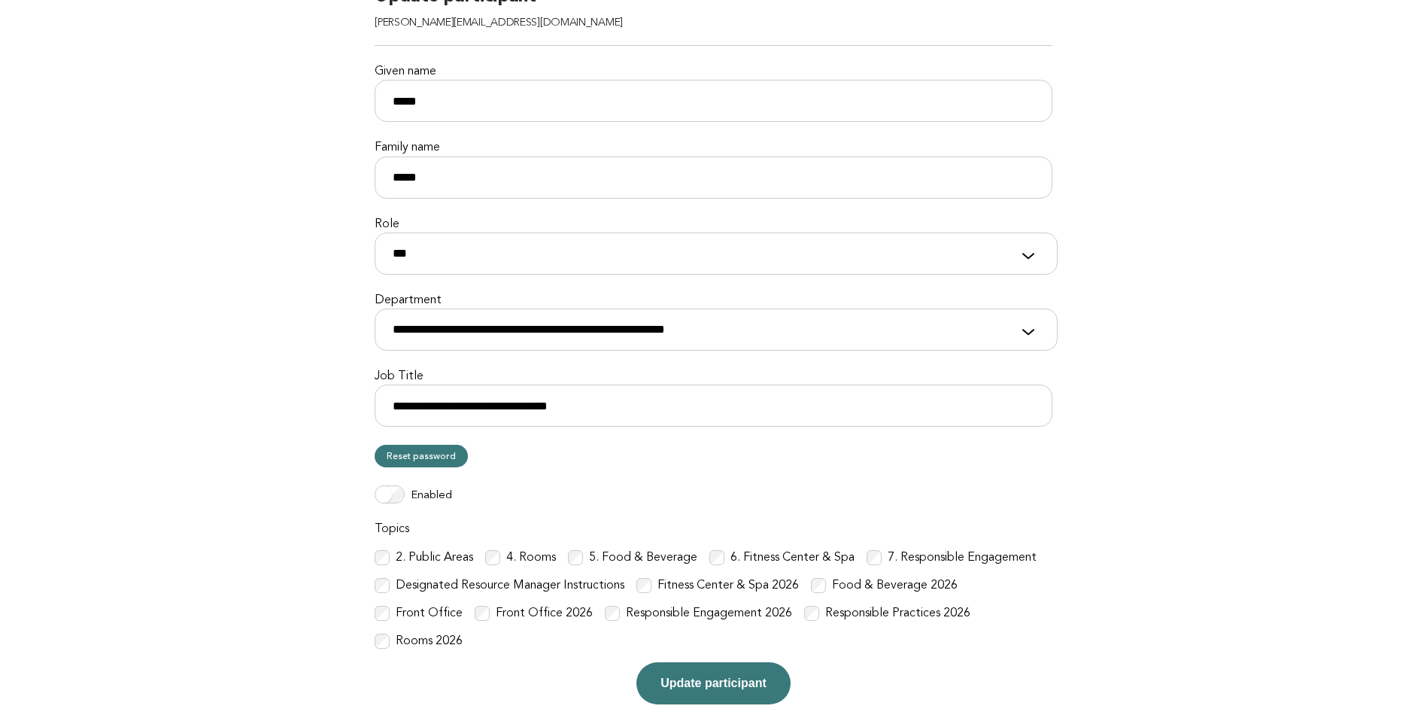
scroll to position [150, 0]
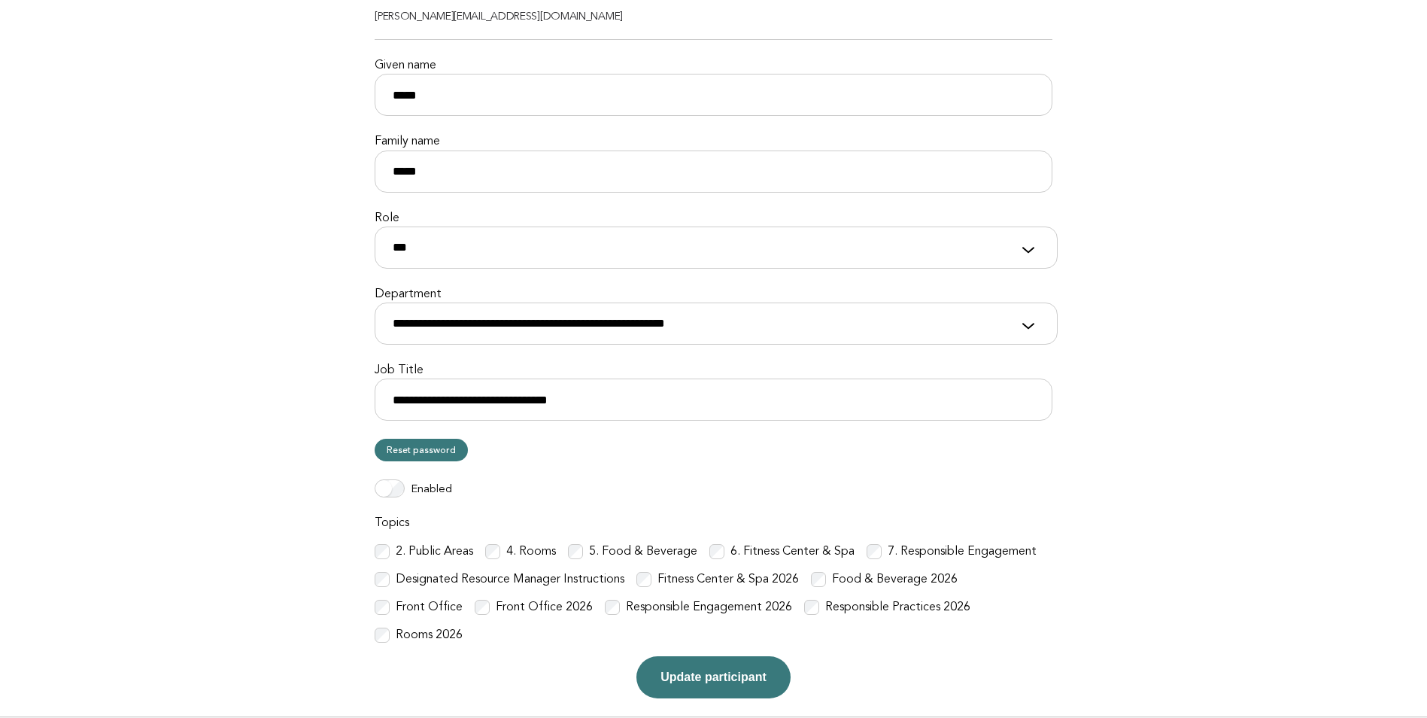
click at [442, 550] on label "2. Public Areas" at bounding box center [434, 552] width 77 height 16
click at [515, 549] on label "4. Rooms" at bounding box center [531, 552] width 50 height 16
click at [724, 553] on div "6. Fitness Center & Spa" at bounding box center [781, 552] width 145 height 16
click at [753, 657] on button "Update participant" at bounding box center [712, 677] width 153 height 42
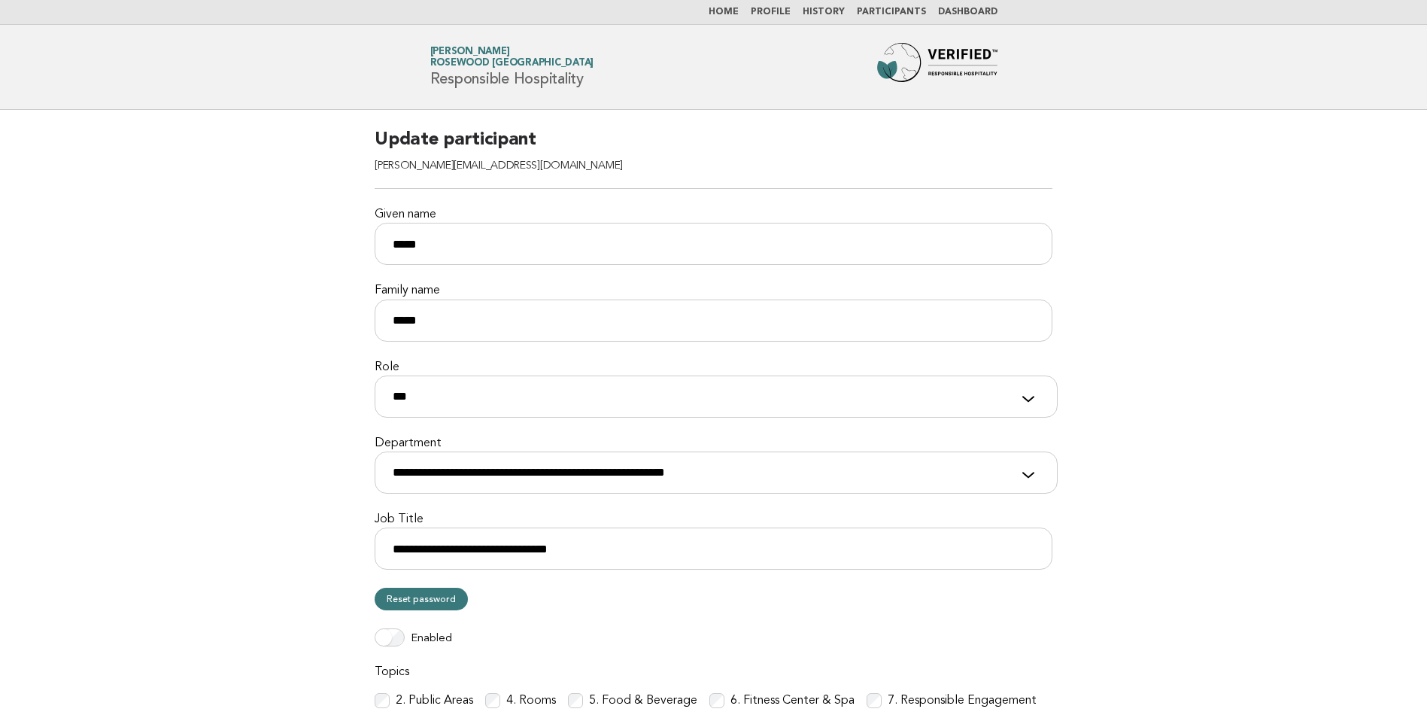
scroll to position [0, 0]
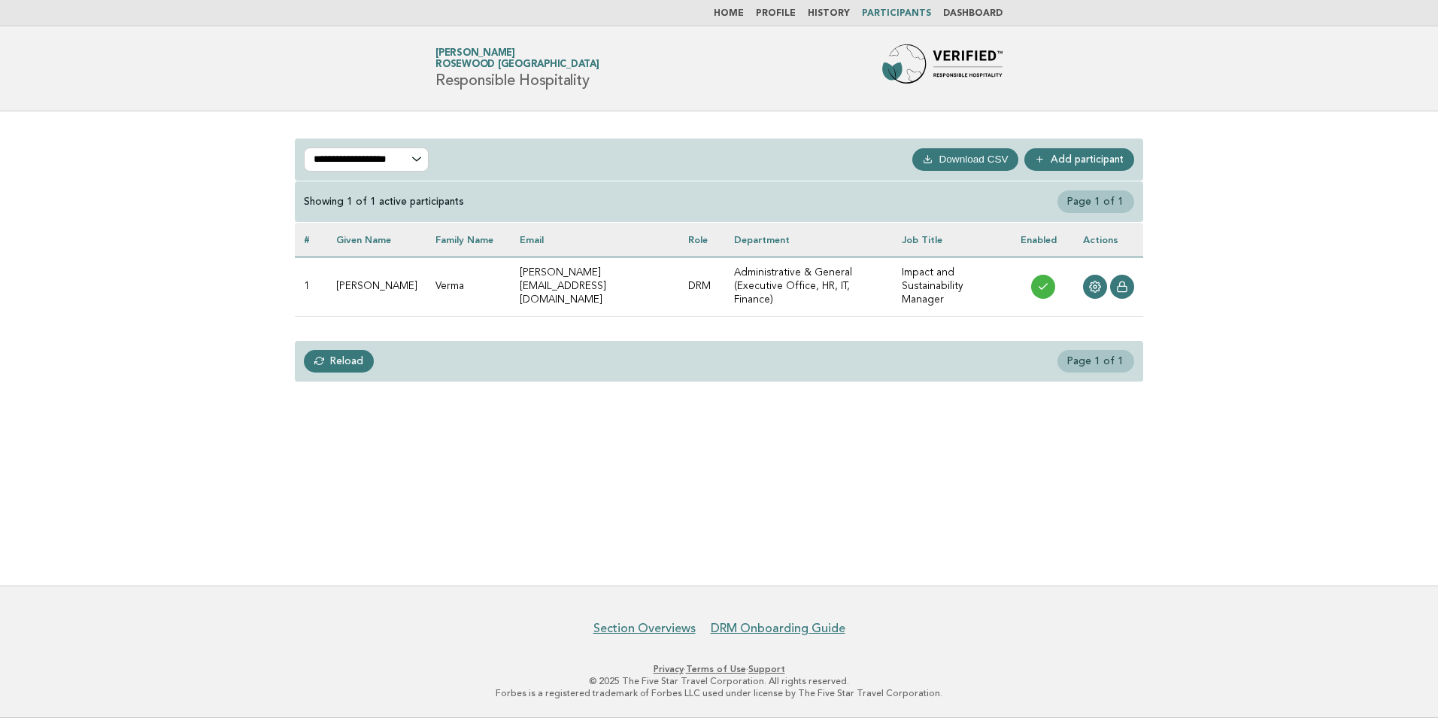
click at [736, 9] on link "Home" at bounding box center [729, 13] width 30 height 9
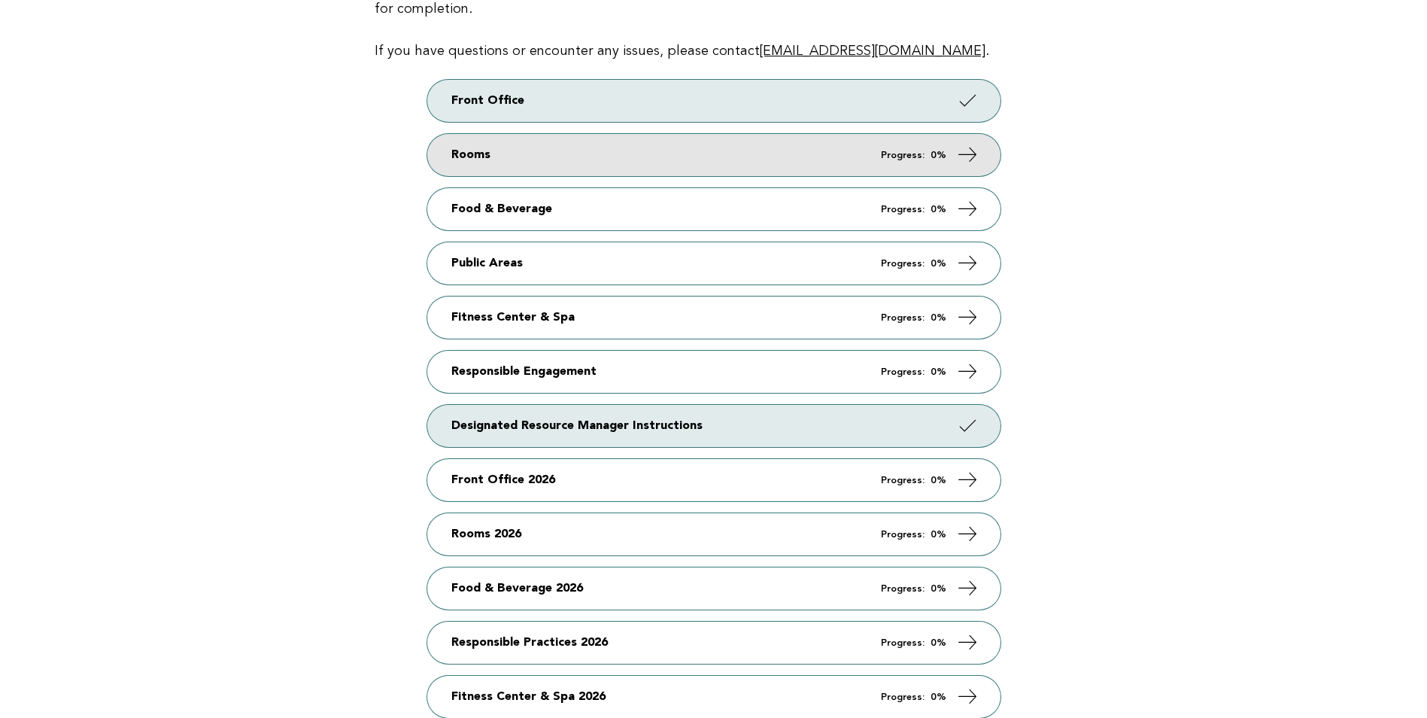
scroll to position [150, 0]
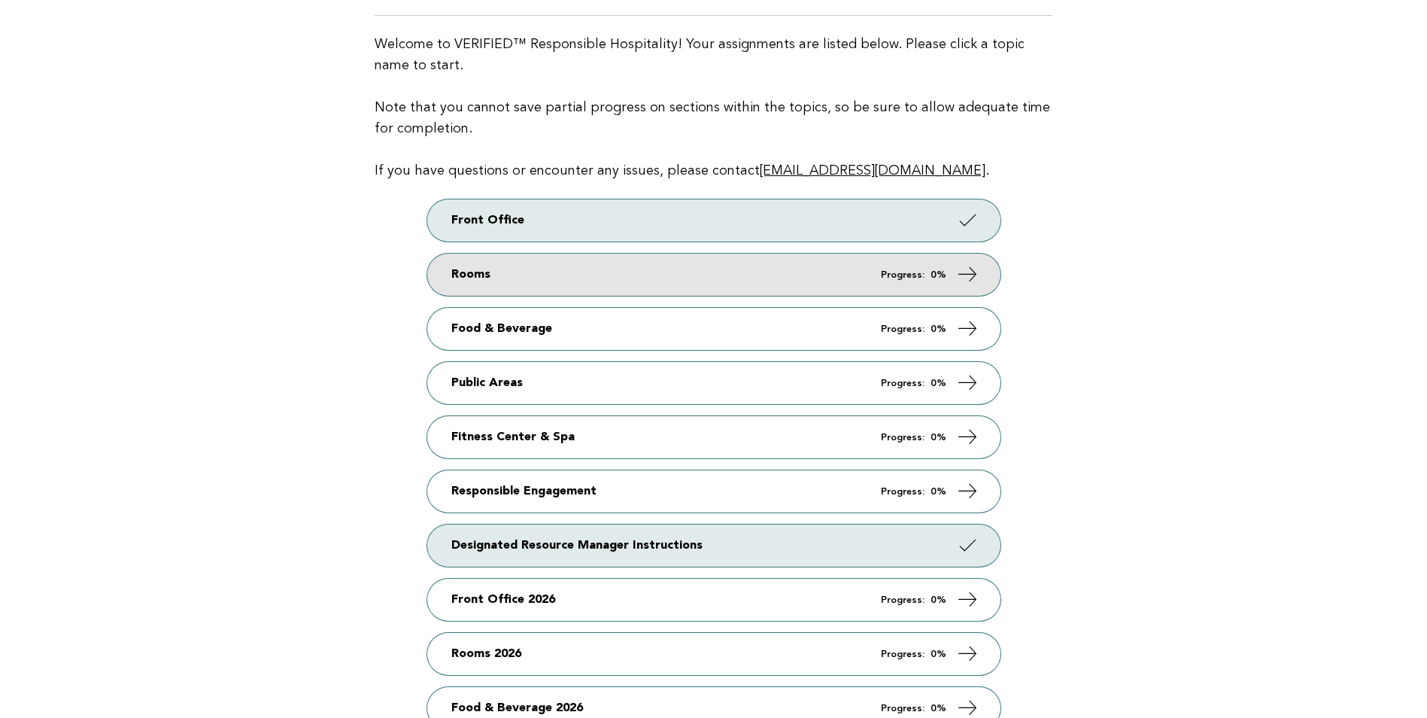
click at [972, 275] on icon at bounding box center [967, 274] width 22 height 22
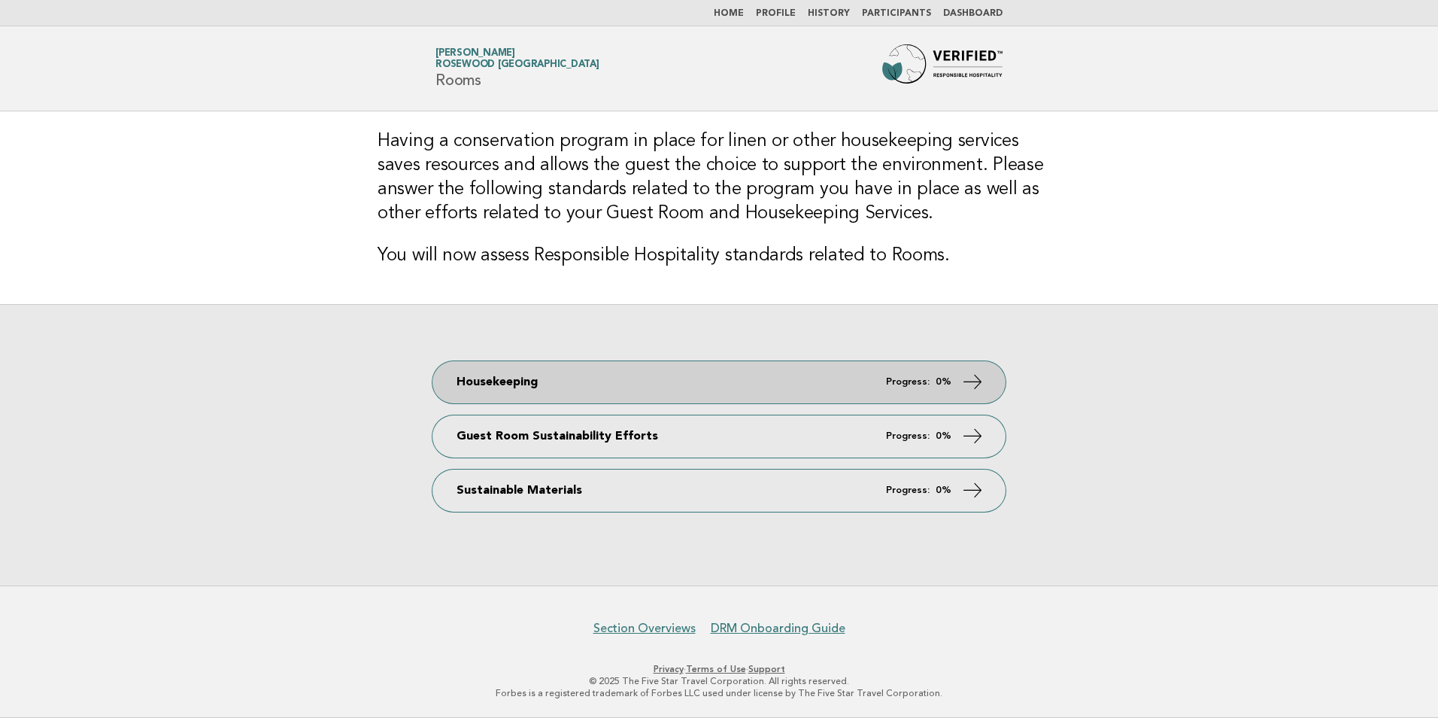
click at [972, 376] on icon at bounding box center [973, 381] width 22 height 22
click at [971, 383] on icon at bounding box center [973, 381] width 22 height 22
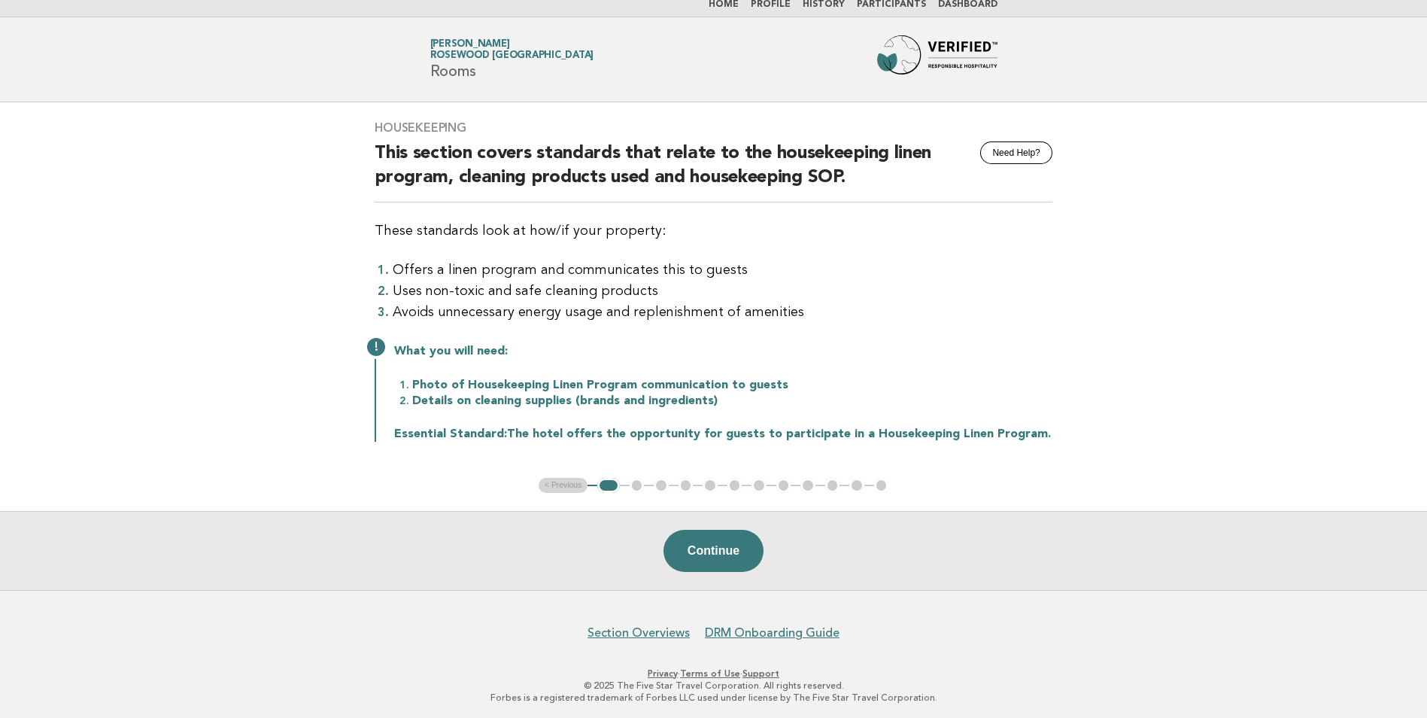
scroll to position [11, 0]
